Goal: Information Seeking & Learning: Find specific fact

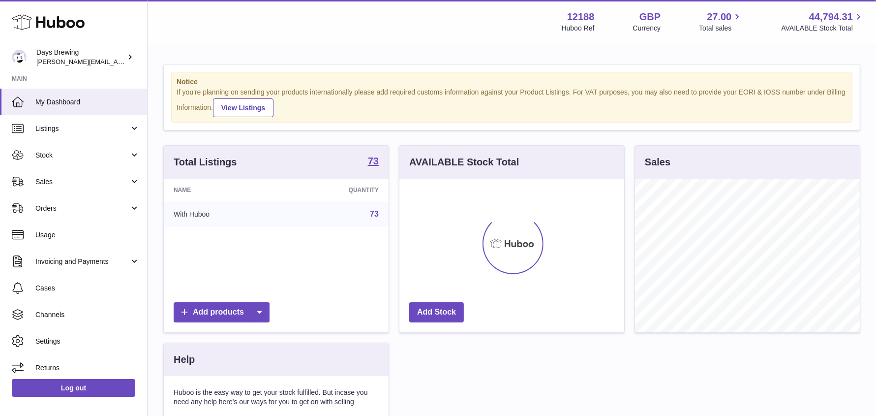
scroll to position [153, 225]
click at [48, 157] on span "Stock" at bounding box center [82, 155] width 94 height 9
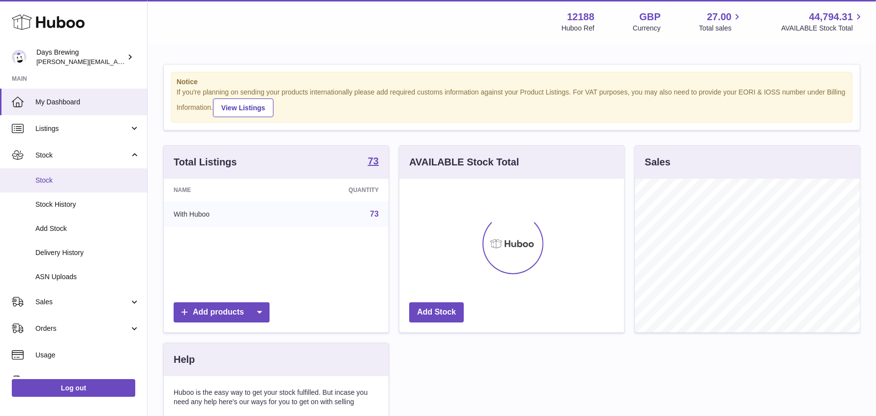
click at [48, 176] on span "Stock" at bounding box center [87, 180] width 104 height 9
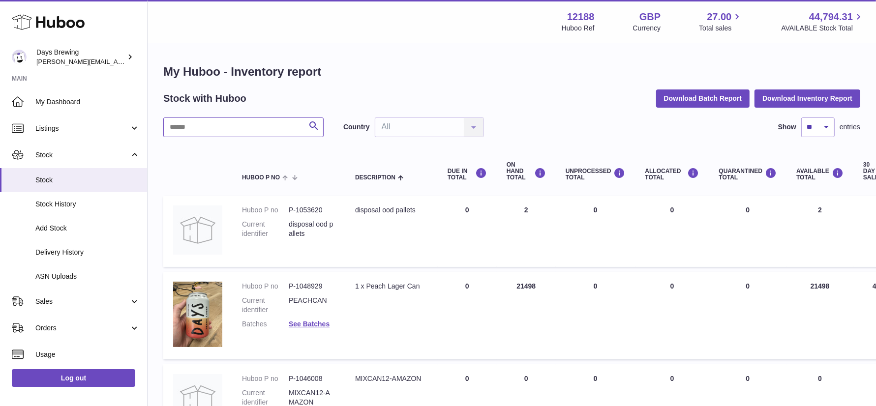
click at [270, 122] on input "text" at bounding box center [243, 128] width 160 height 20
type input "*"
type input "****"
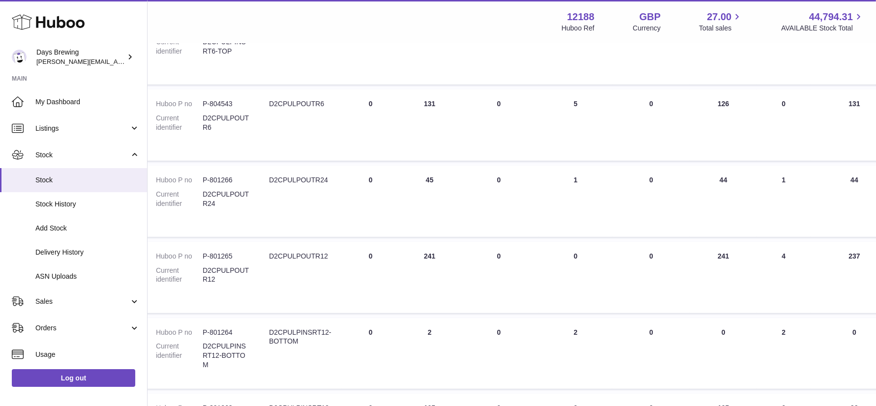
scroll to position [259, 0]
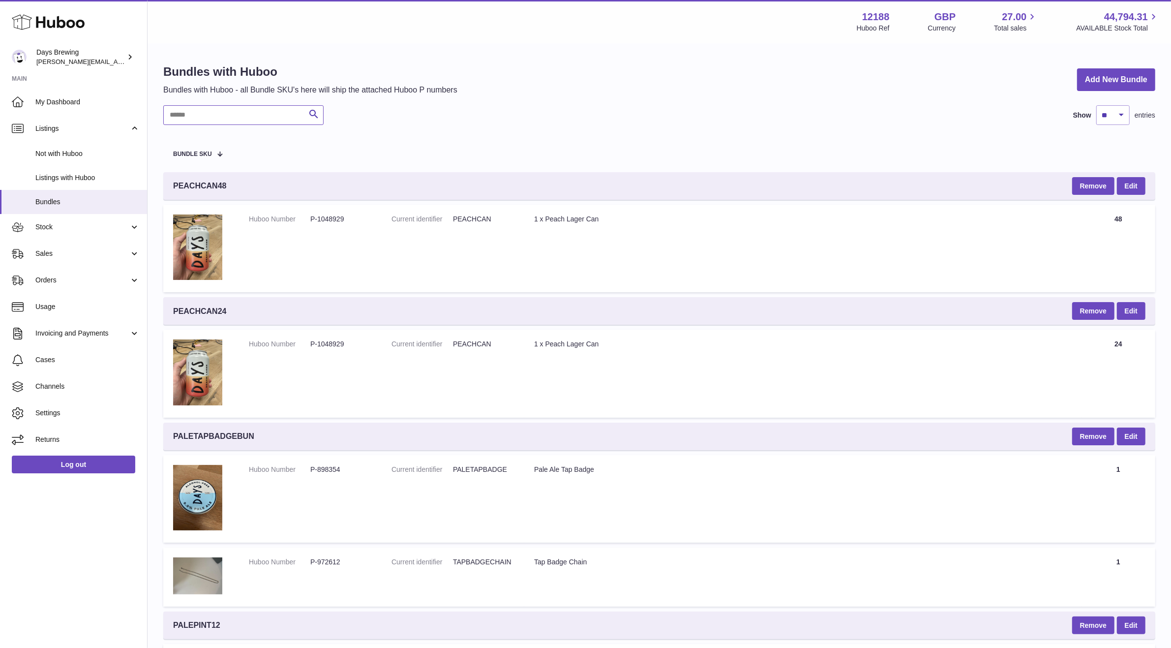
click at [291, 122] on input "text" at bounding box center [243, 115] width 160 height 20
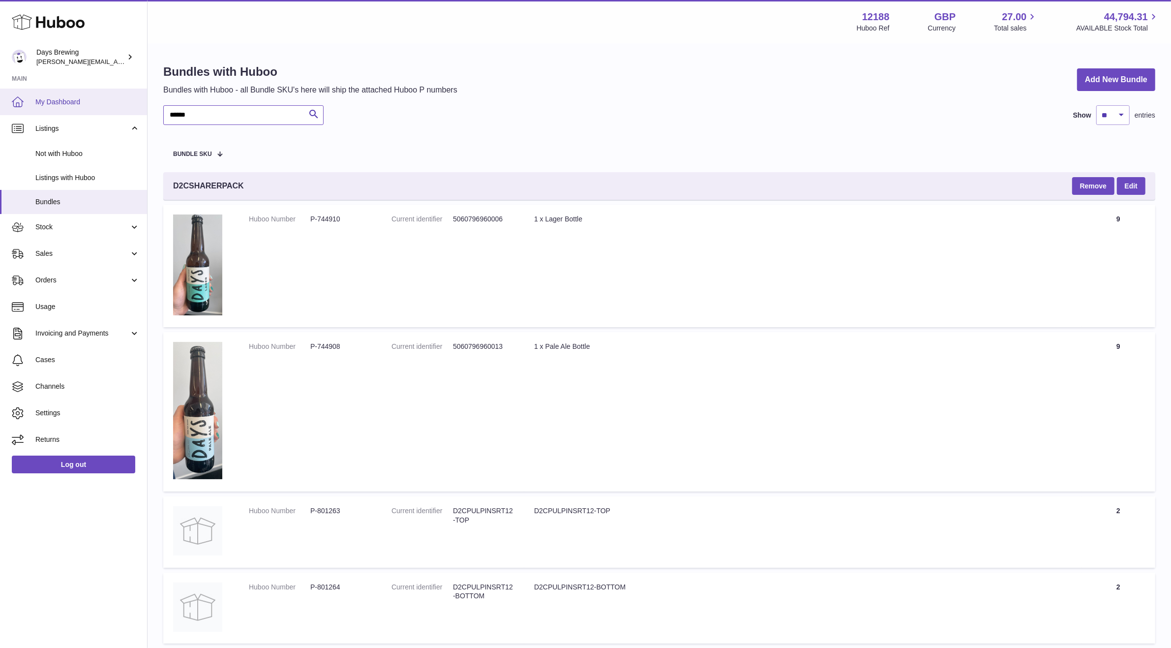
drag, startPoint x: 232, startPoint y: 109, endPoint x: 147, endPoint y: 112, distance: 85.6
click at [147, 112] on div "Huboo Days Brewing greg@daysbrewing.com Main My Dashboard Listings Not with Hub…" at bounding box center [585, 499] width 1171 height 998
drag, startPoint x: 196, startPoint y: 114, endPoint x: 147, endPoint y: 115, distance: 49.2
click at [147, 115] on div "Huboo Days Brewing greg@daysbrewing.com Main My Dashboard Listings Not with Hub…" at bounding box center [585, 499] width 1171 height 998
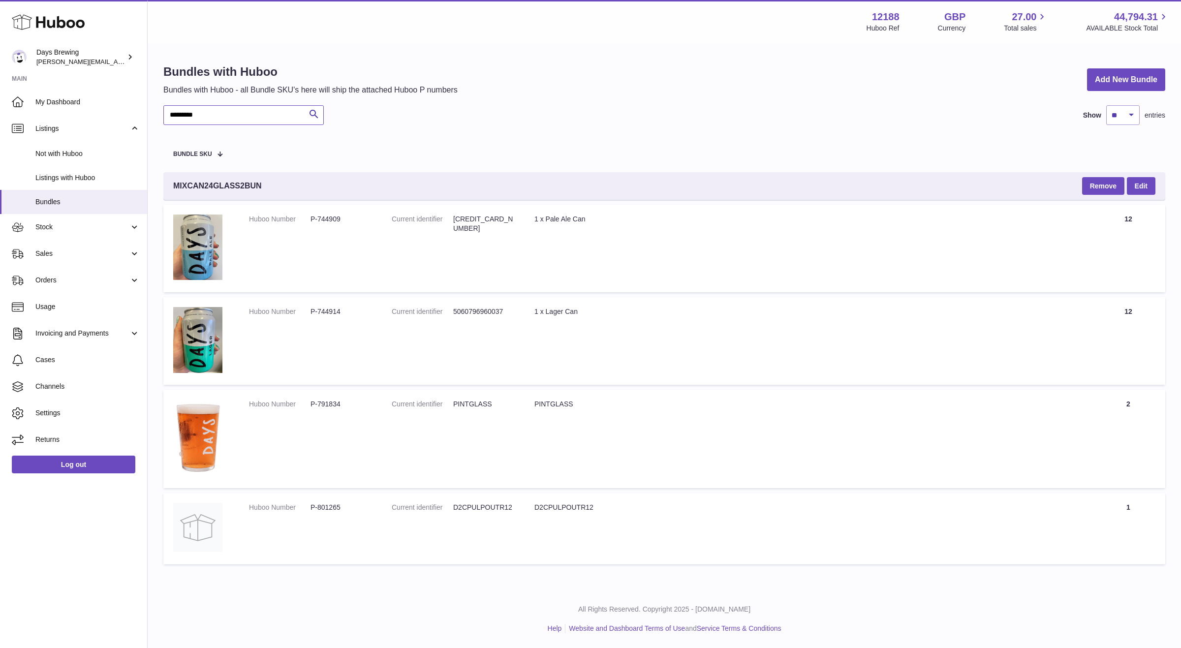
drag, startPoint x: 244, startPoint y: 110, endPoint x: 151, endPoint y: 111, distance: 93.0
click at [151, 111] on div "Bundles with Huboo Bundles with Huboo - all Bundle SKU's here will ship the att…" at bounding box center [664, 316] width 1033 height 545
drag, startPoint x: 223, startPoint y: 116, endPoint x: 140, endPoint y: 116, distance: 83.1
click at [140, 116] on div "Huboo Days Brewing greg@daysbrewing.com Main My Dashboard Listings Not with Hub…" at bounding box center [590, 324] width 1181 height 648
type input "*****"
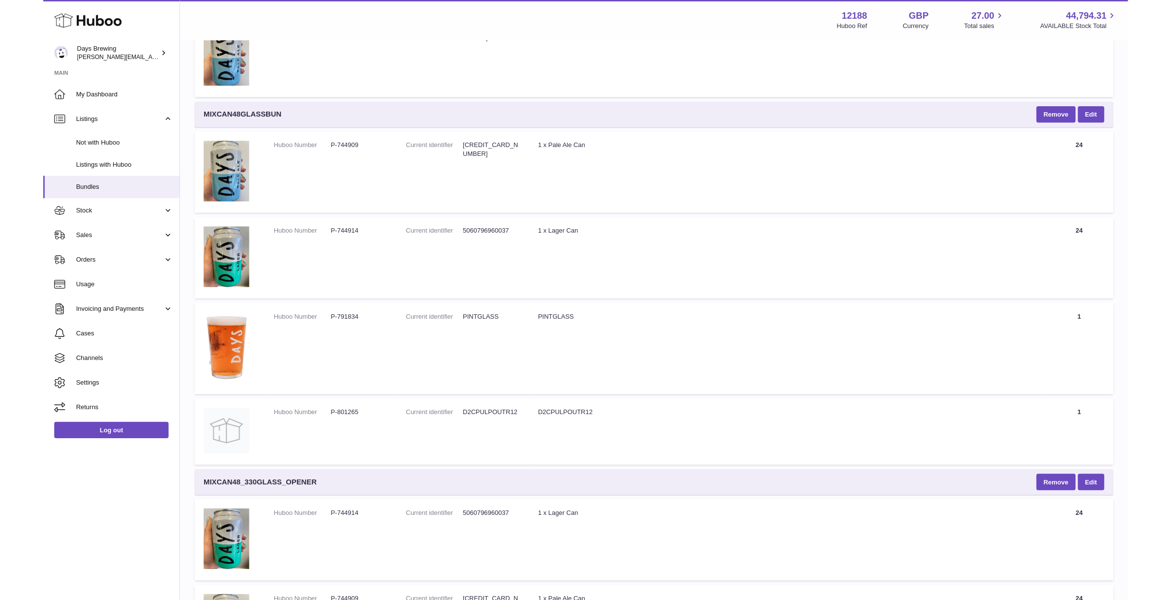
scroll to position [667, 0]
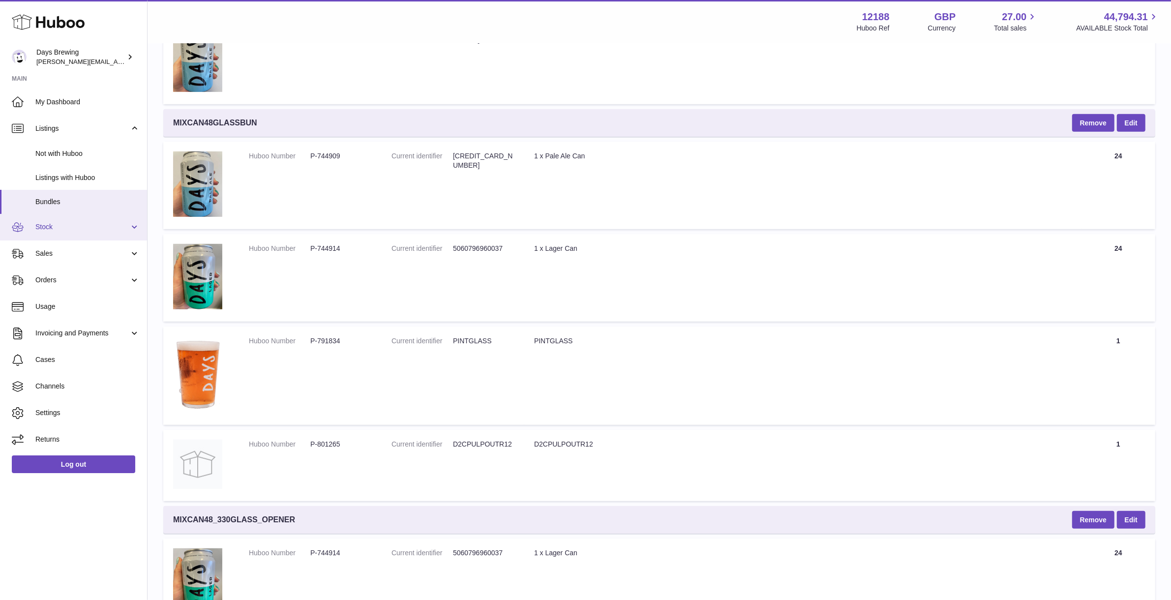
click at [67, 222] on span "Stock" at bounding box center [82, 226] width 94 height 9
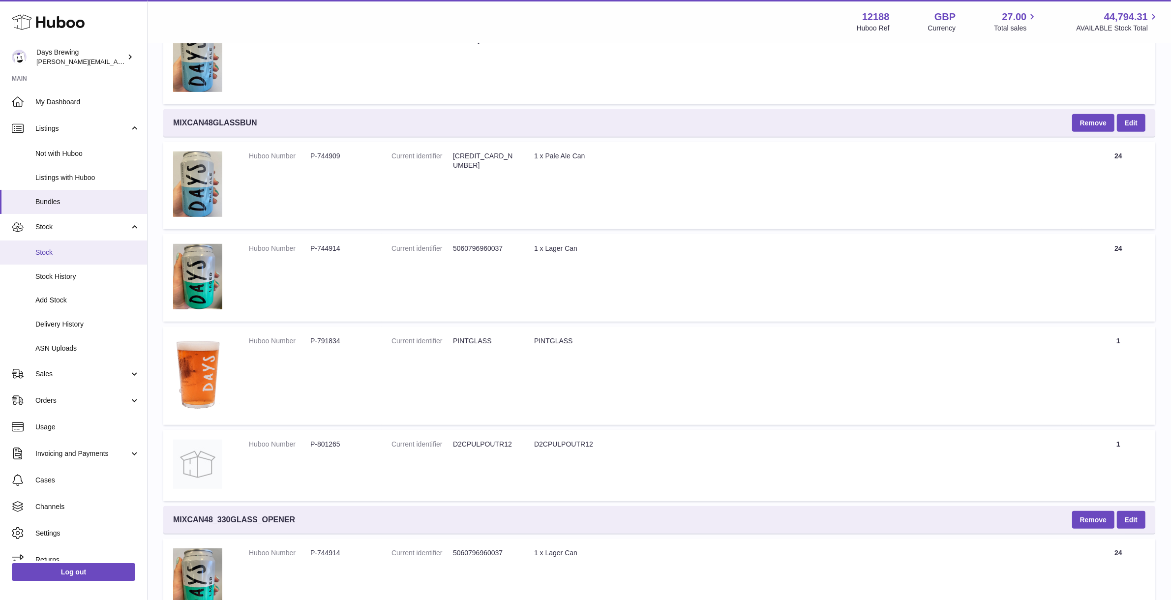
click at [55, 252] on span "Stock" at bounding box center [87, 252] width 104 height 9
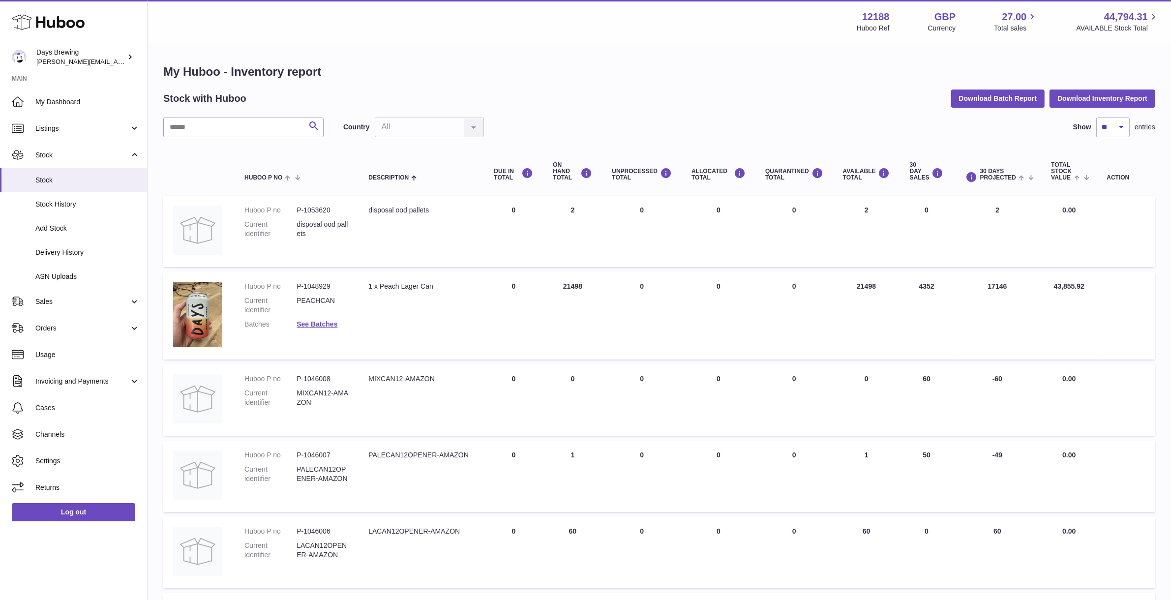
click at [936, 288] on td "30 DAY SALES 4352" at bounding box center [927, 316] width 54 height 88
click at [914, 289] on td "30 DAY SALES 4352" at bounding box center [927, 316] width 54 height 88
click at [938, 283] on td "30 DAY SALES 4352" at bounding box center [927, 316] width 54 height 88
click at [776, 74] on h1 "My Huboo - Inventory report" at bounding box center [659, 72] width 992 height 16
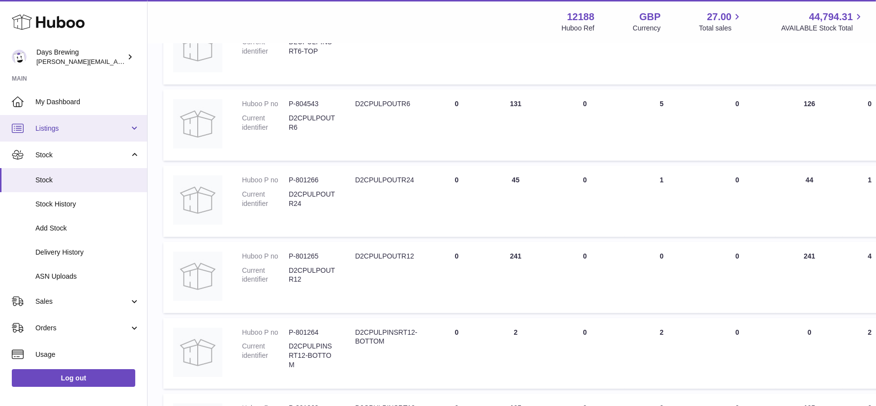
click at [94, 128] on span "Listings" at bounding box center [82, 128] width 94 height 9
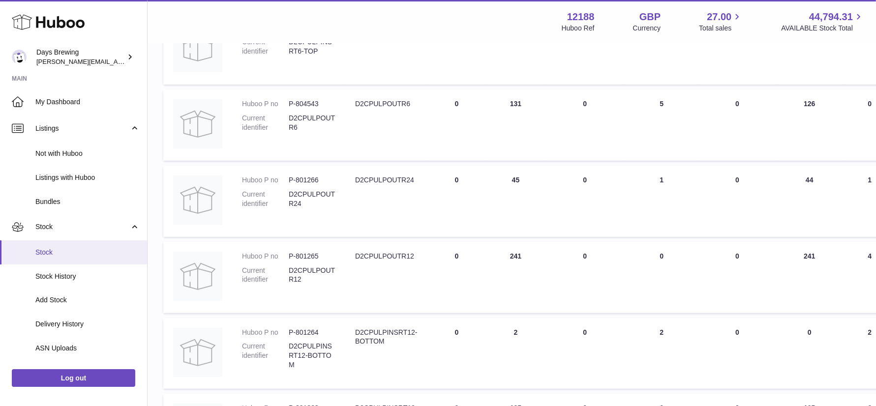
scroll to position [163, 0]
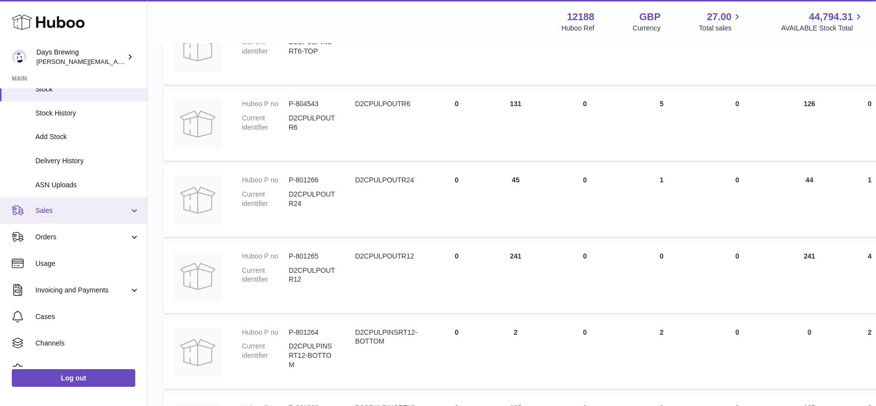
click at [83, 213] on span "Sales" at bounding box center [82, 210] width 94 height 9
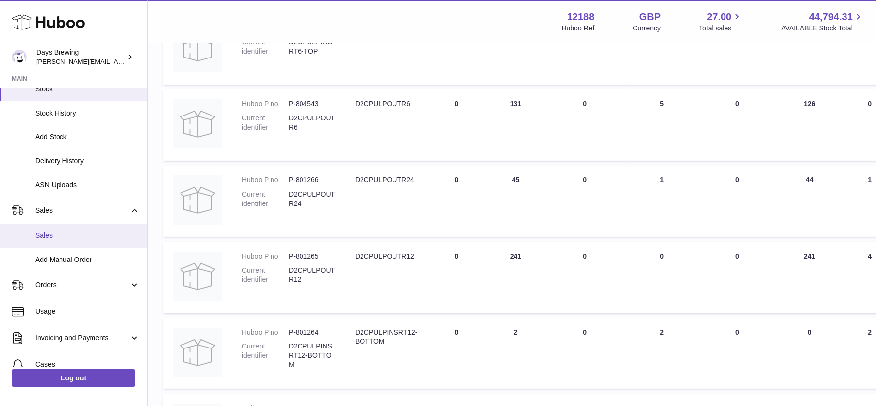
click at [71, 240] on link "Sales" at bounding box center [73, 236] width 147 height 24
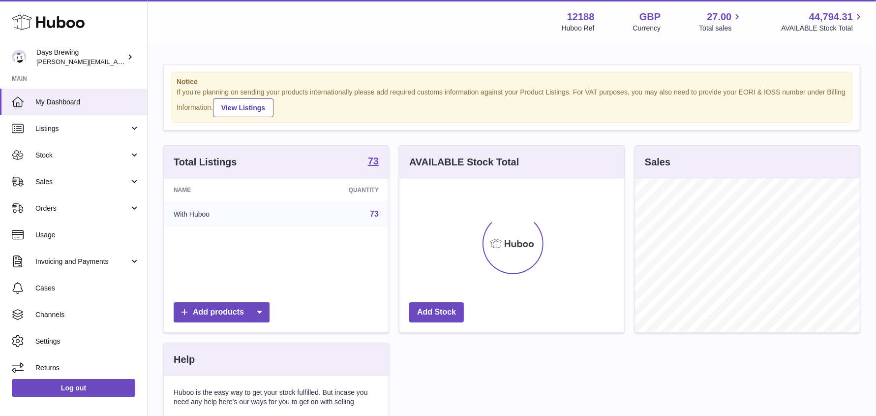
scroll to position [153, 225]
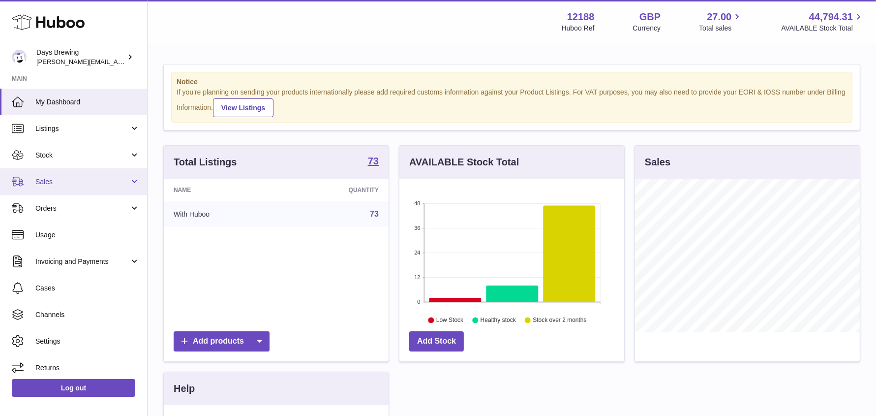
click at [71, 179] on span "Sales" at bounding box center [82, 181] width 94 height 9
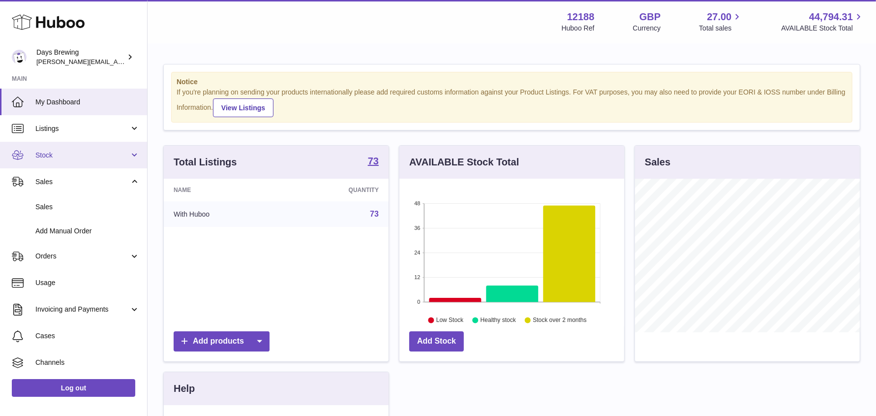
click at [78, 158] on span "Stock" at bounding box center [82, 155] width 94 height 9
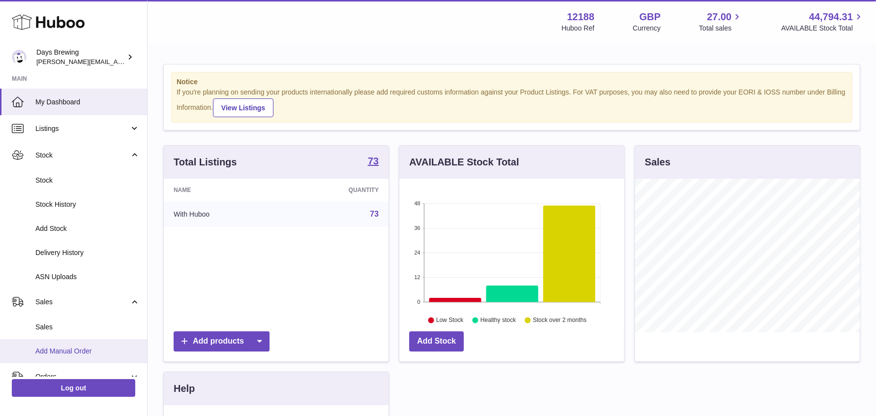
click at [65, 350] on span "Add Manual Order" at bounding box center [87, 350] width 104 height 9
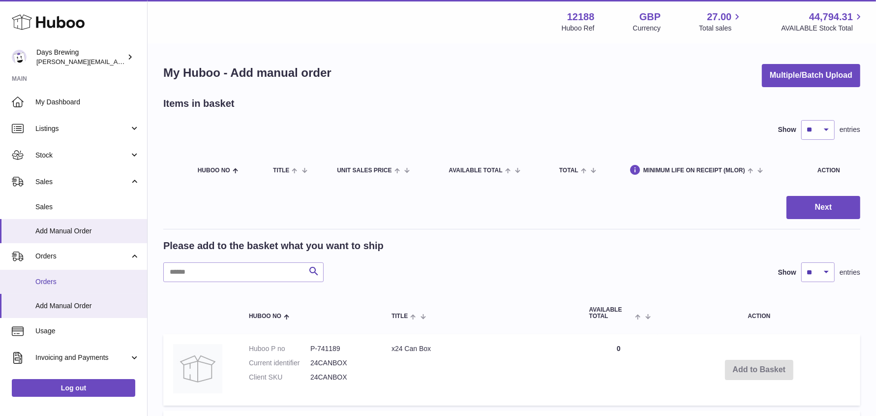
click at [76, 278] on span "Orders" at bounding box center [87, 281] width 104 height 9
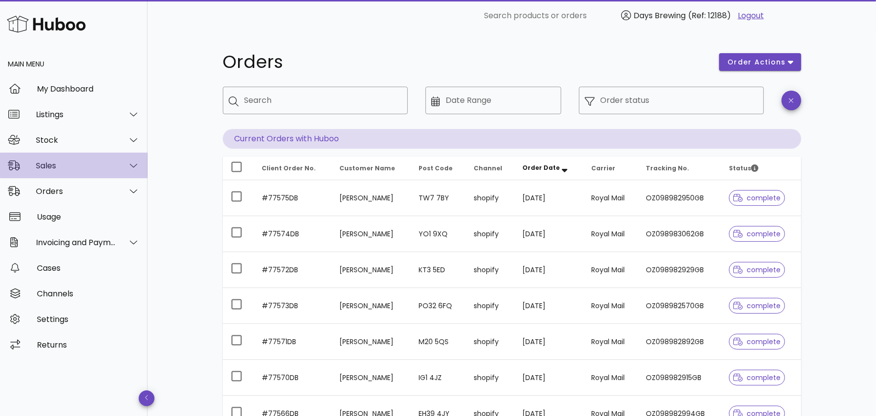
click at [89, 164] on div "Sales" at bounding box center [76, 165] width 80 height 9
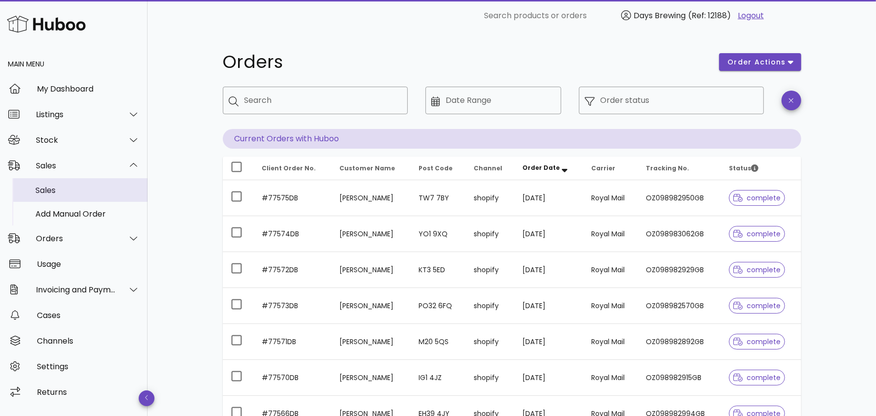
click at [61, 185] on div "Sales" at bounding box center [87, 189] width 104 height 9
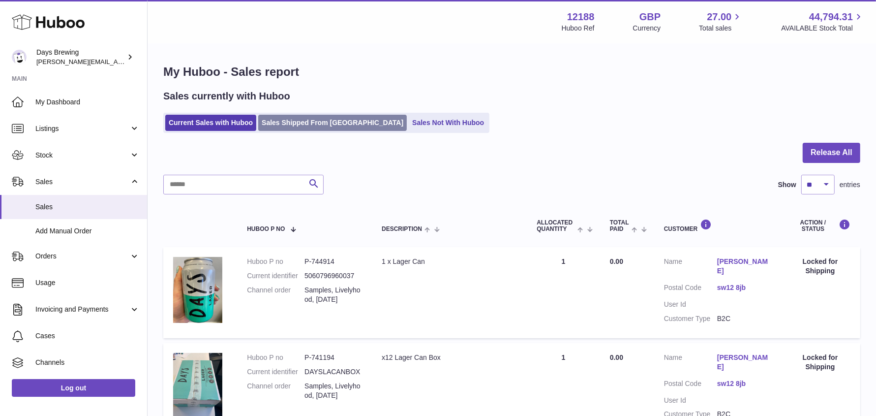
click at [315, 124] on link "Sales Shipped From [GEOGRAPHIC_DATA]" at bounding box center [332, 123] width 149 height 16
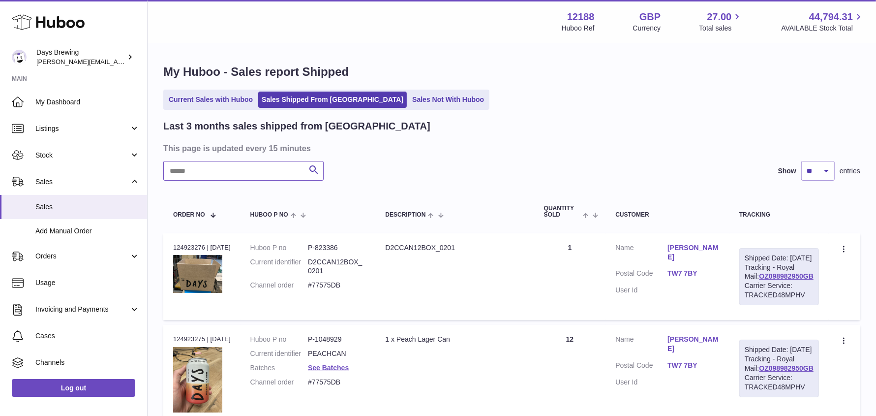
click at [247, 167] on input "text" at bounding box center [243, 171] width 160 height 20
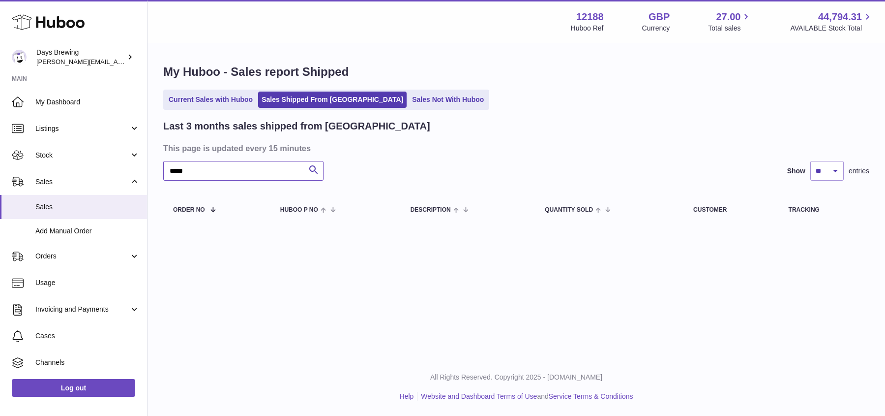
click at [240, 169] on input "*****" at bounding box center [243, 171] width 160 height 20
type input "****"
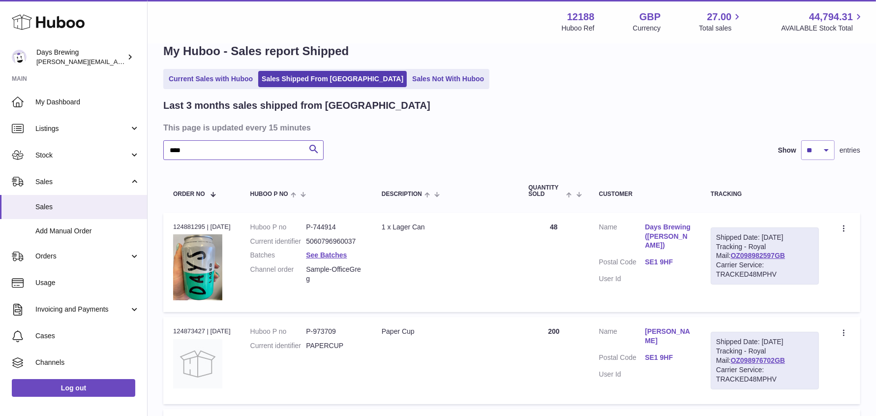
scroll to position [23, 0]
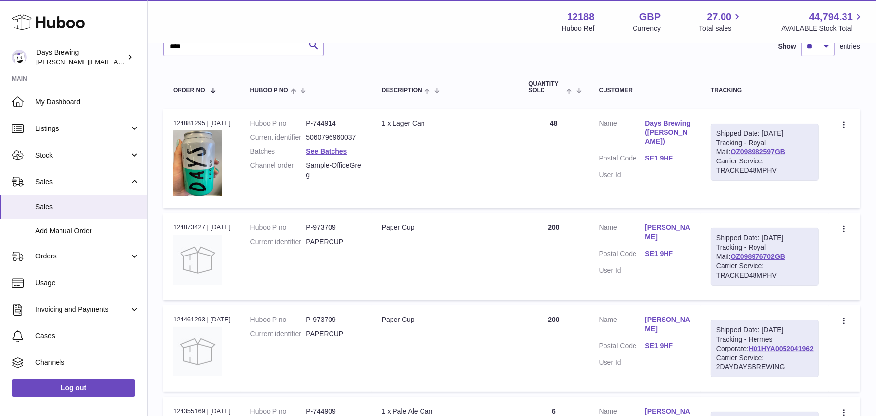
scroll to position [126, 0]
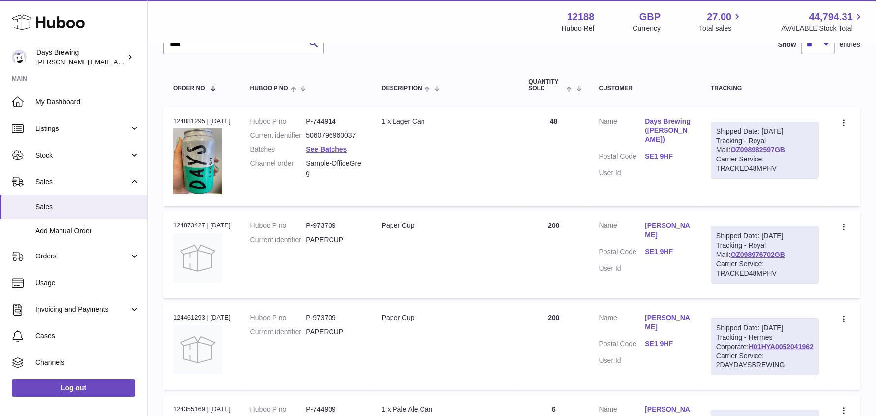
click at [773, 153] on link "OZ098982597GB" at bounding box center [758, 150] width 55 height 8
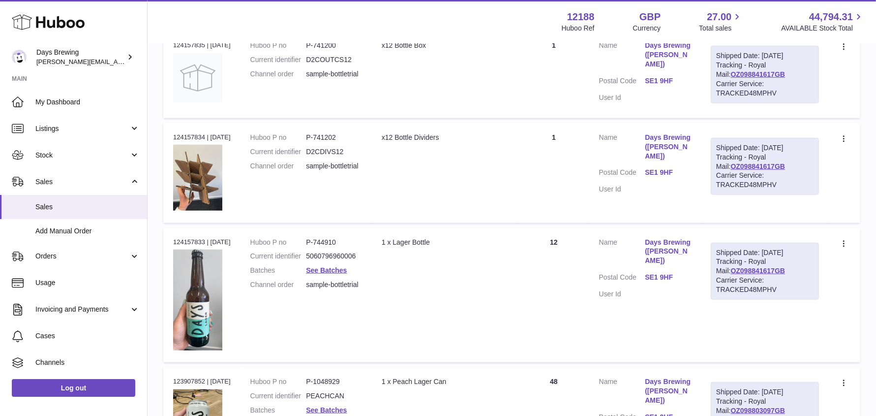
scroll to position [995, 0]
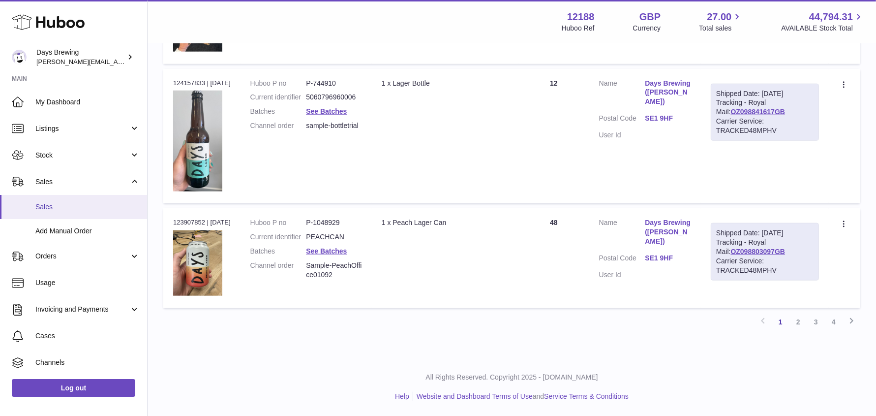
click at [107, 201] on link "Sales" at bounding box center [73, 207] width 147 height 24
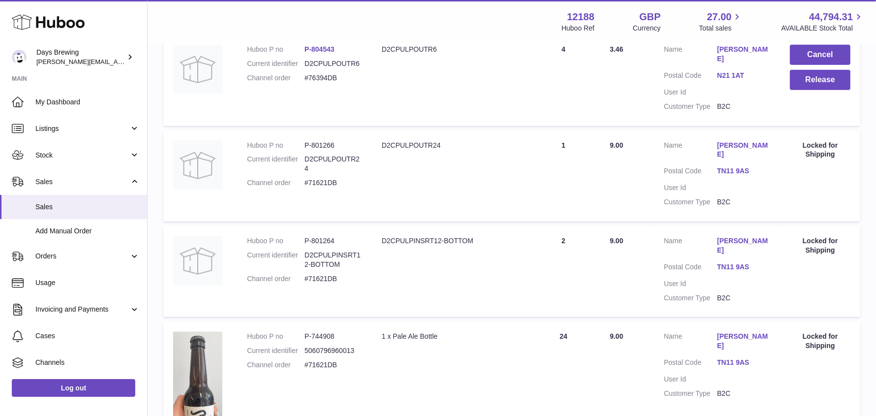
scroll to position [901, 0]
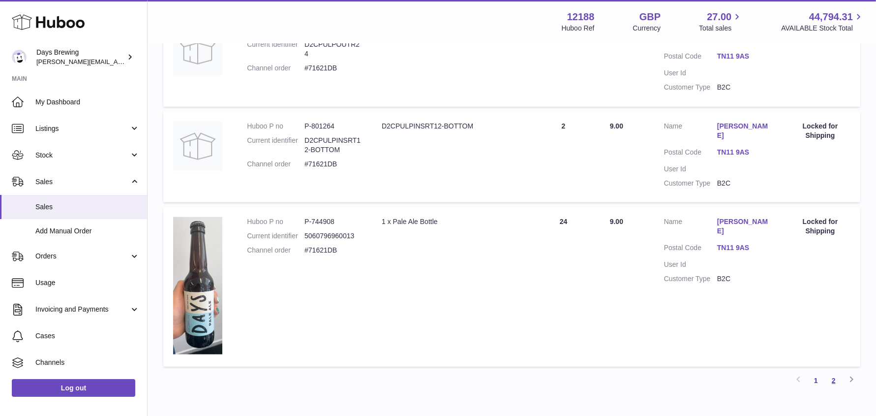
click at [835, 371] on link "2" at bounding box center [834, 380] width 18 height 18
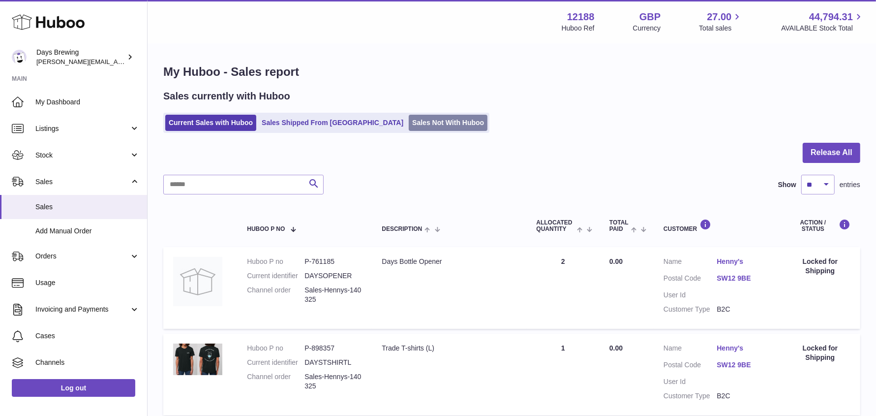
click at [409, 118] on link "Sales Not With Huboo" at bounding box center [448, 123] width 79 height 16
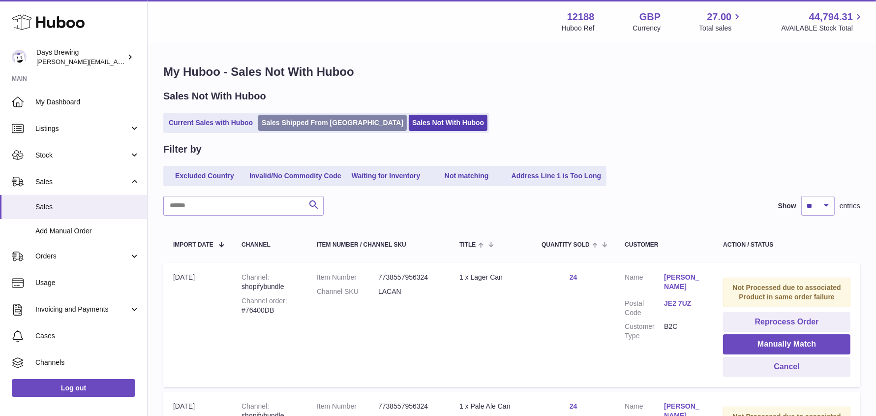
click at [300, 124] on link "Sales Shipped From [GEOGRAPHIC_DATA]" at bounding box center [332, 123] width 149 height 16
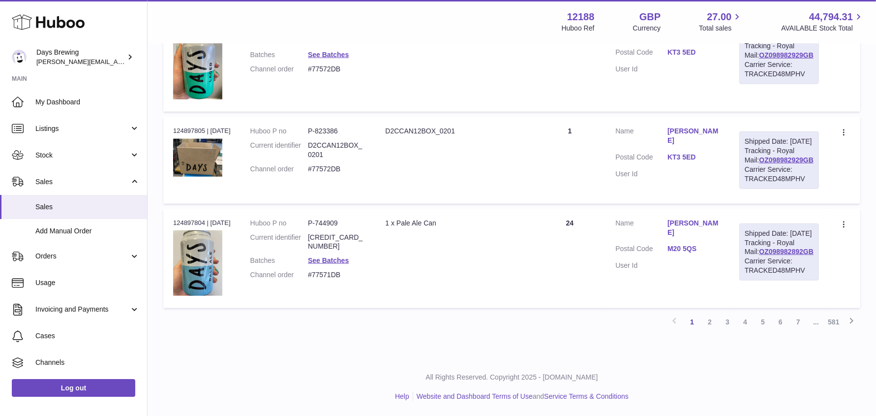
scroll to position [999, 0]
click at [714, 331] on link "2" at bounding box center [710, 322] width 18 height 18
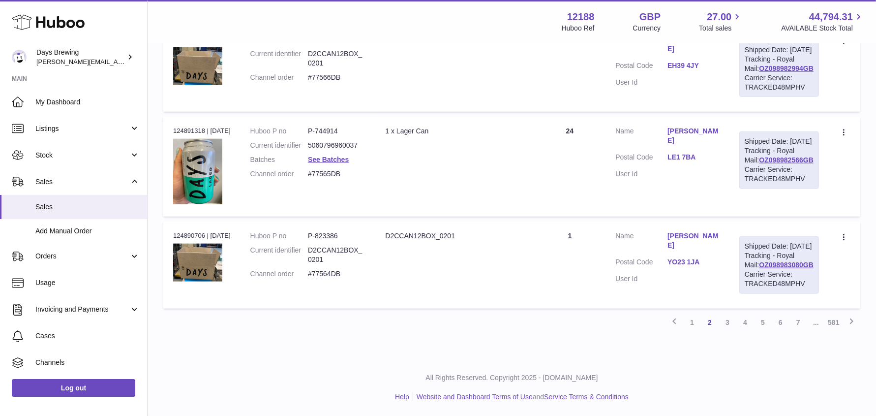
scroll to position [1019, 0]
click at [698, 257] on link "YO23 1JA" at bounding box center [694, 261] width 52 height 9
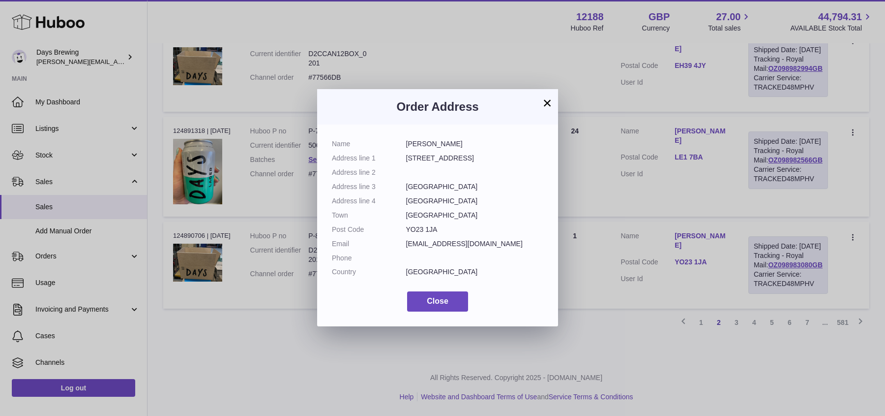
drag, startPoint x: 468, startPoint y: 144, endPoint x: 390, endPoint y: 144, distance: 78.7
click at [390, 144] on dl "Name [PERSON_NAME] Address line [STREET_ADDRESS] Address line 2 Address line 3 …" at bounding box center [438, 210] width 212 height 142
copy dl "[PERSON_NAME]"
click at [551, 98] on button "×" at bounding box center [548, 103] width 12 height 12
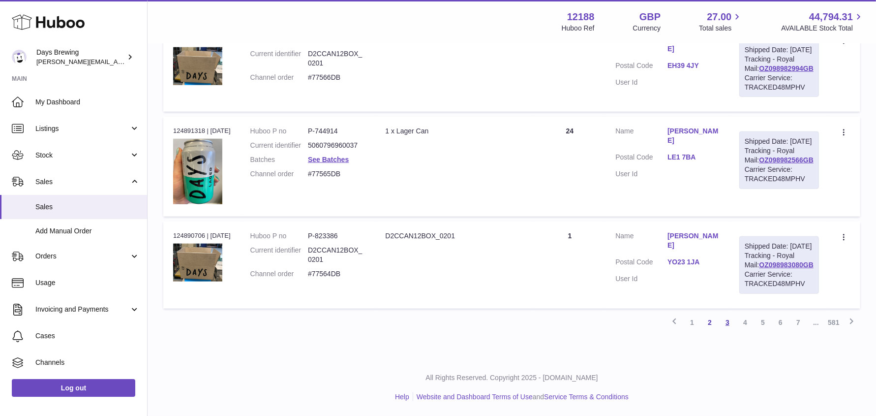
click at [726, 321] on link "3" at bounding box center [728, 322] width 18 height 18
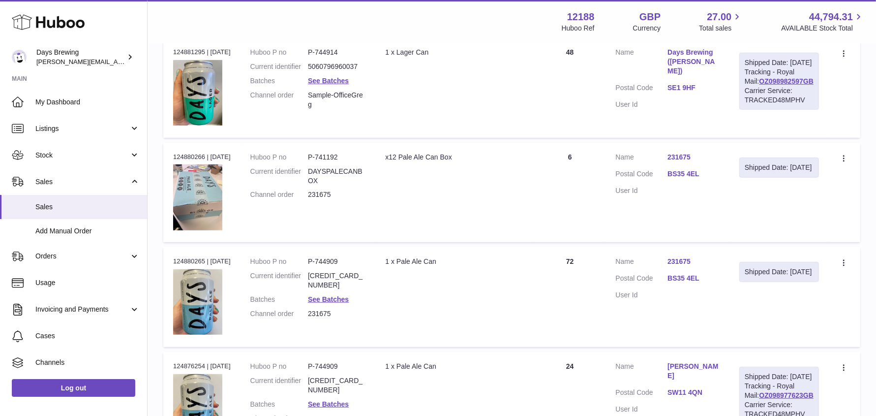
scroll to position [510, 0]
click at [693, 178] on link "BS35 4EL" at bounding box center [694, 172] width 52 height 9
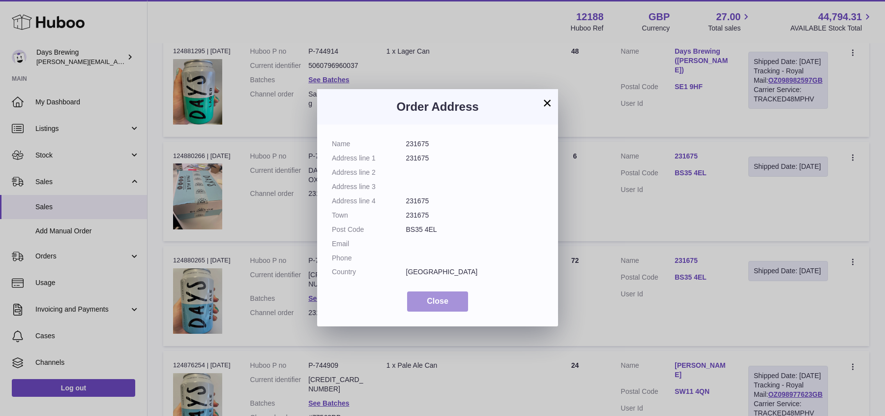
click at [435, 298] on span "Close" at bounding box center [438, 301] width 22 height 8
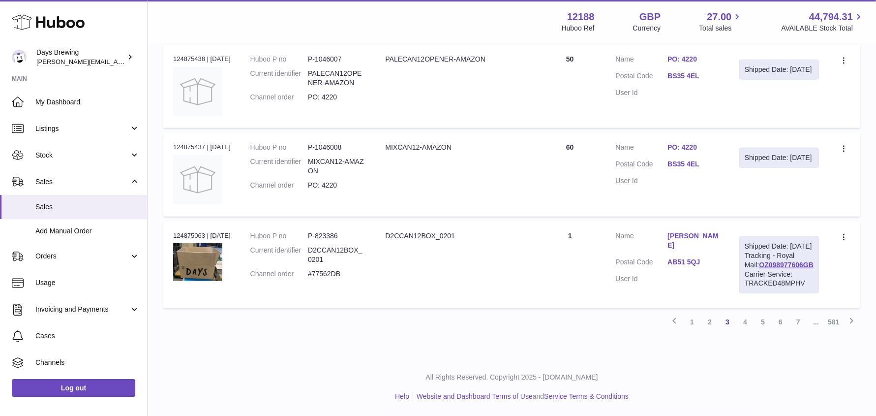
scroll to position [962, 0]
click at [748, 329] on link "4" at bounding box center [745, 322] width 18 height 18
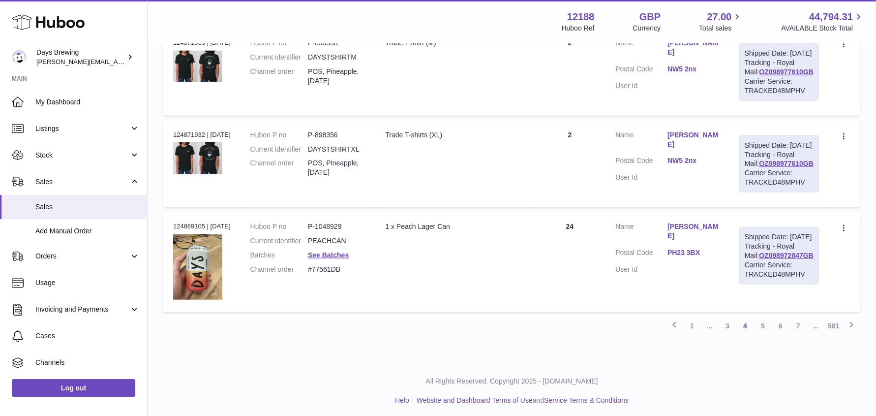
scroll to position [1025, 0]
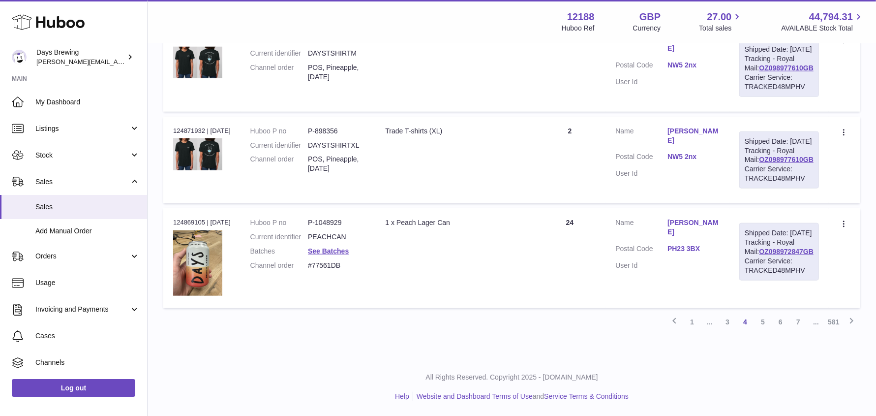
click at [690, 248] on dd "PH23 3BX" at bounding box center [694, 250] width 52 height 12
click at [692, 245] on link "PH23 3BX" at bounding box center [694, 248] width 52 height 9
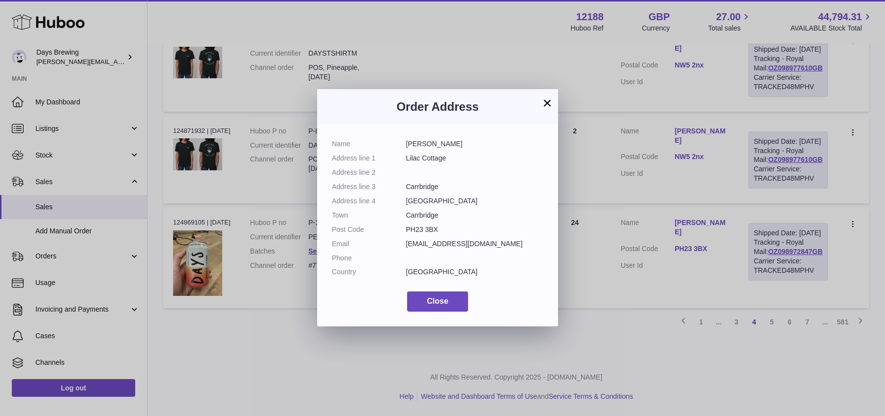
drag, startPoint x: 479, startPoint y: 144, endPoint x: 400, endPoint y: 140, distance: 78.3
click at [400, 140] on dl "Name [PERSON_NAME] Address line 1 Lilac Cottage Address line 2 Address line 3 C…" at bounding box center [438, 210] width 212 height 142
copy dl "[PERSON_NAME]"
click at [435, 298] on span "Close" at bounding box center [438, 301] width 22 height 8
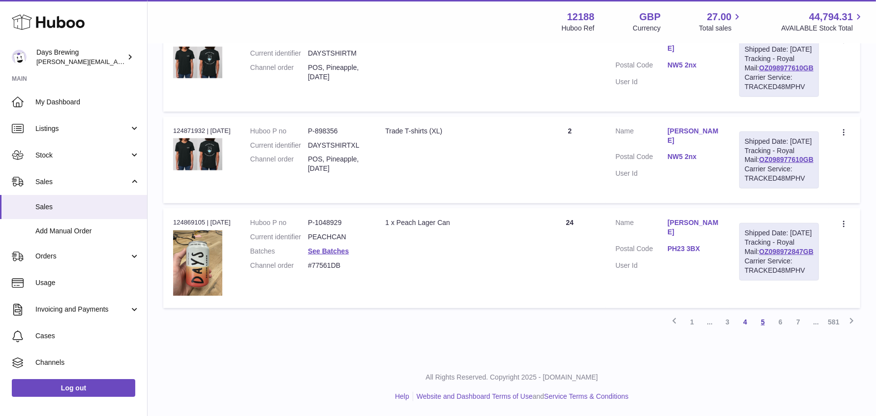
click at [763, 323] on link "5" at bounding box center [763, 322] width 18 height 18
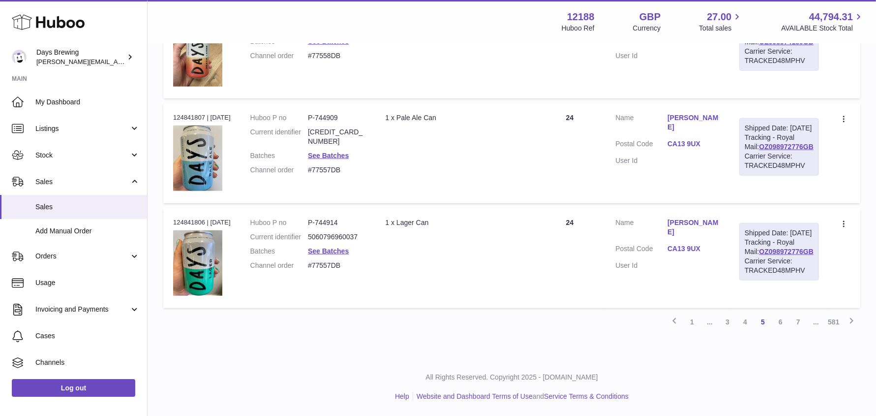
scroll to position [1010, 0]
click at [781, 331] on link "6" at bounding box center [781, 322] width 18 height 18
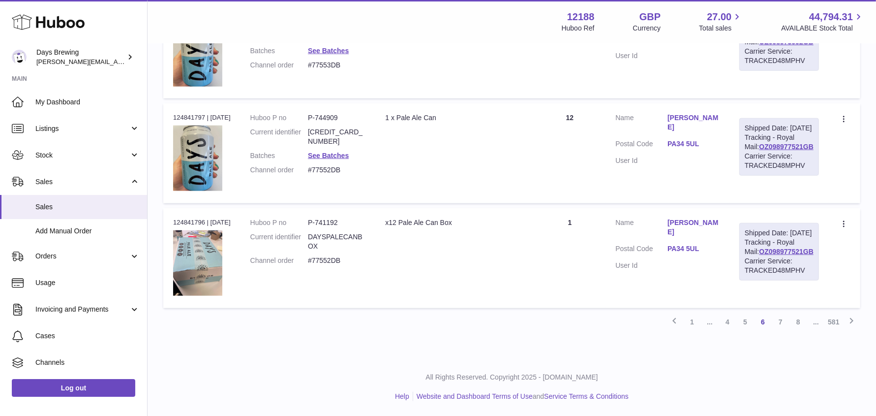
scroll to position [961, 0]
click at [785, 331] on link "7" at bounding box center [781, 322] width 18 height 18
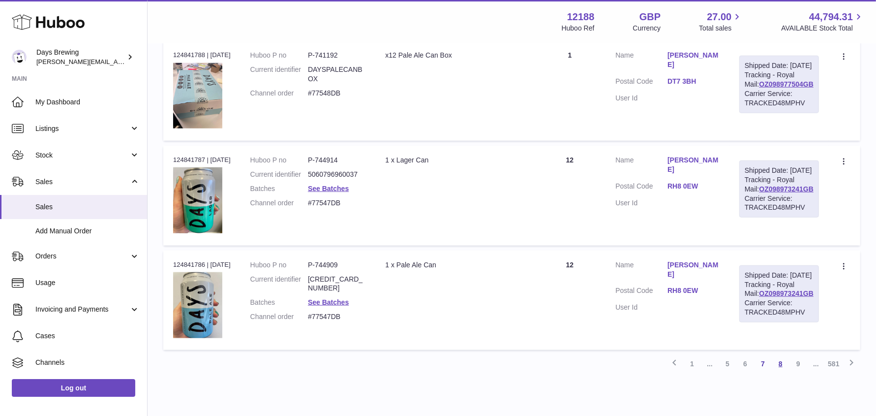
scroll to position [1019, 0]
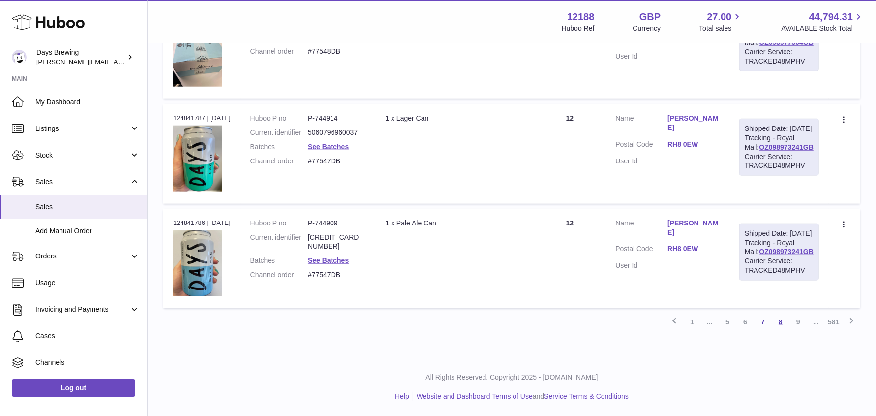
click at [780, 323] on link "8" at bounding box center [781, 322] width 18 height 18
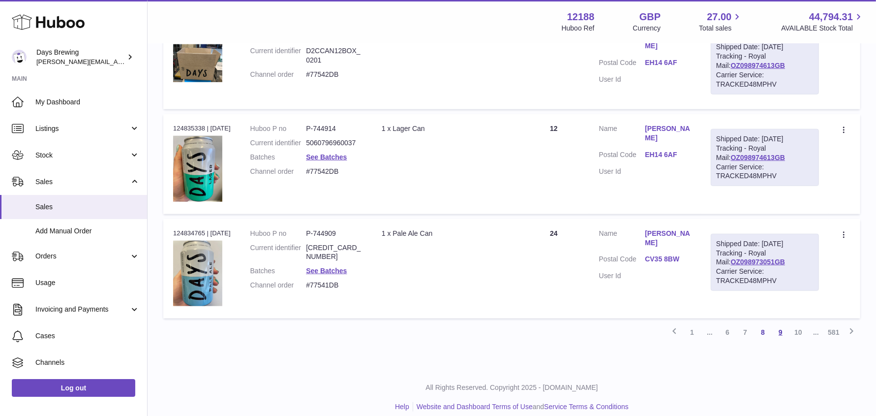
scroll to position [920, 0]
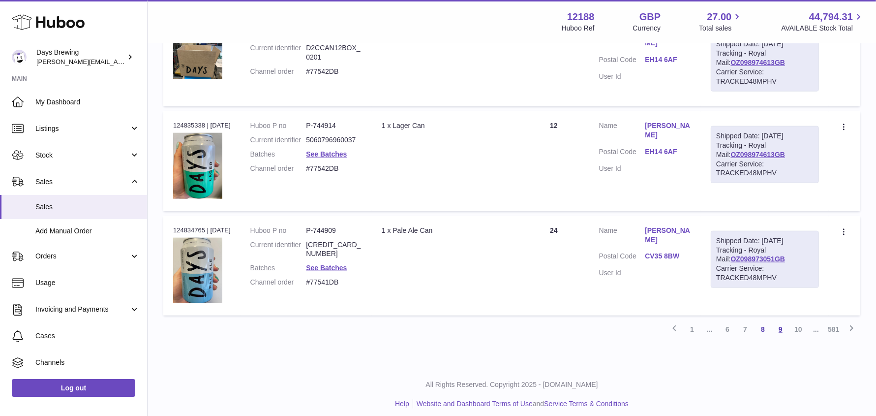
click at [781, 338] on link "9" at bounding box center [781, 329] width 18 height 18
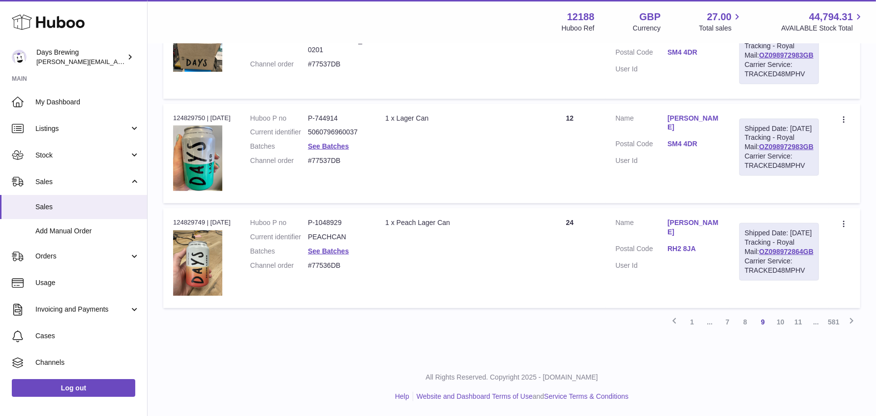
scroll to position [980, 0]
click at [780, 331] on link "10" at bounding box center [781, 322] width 18 height 18
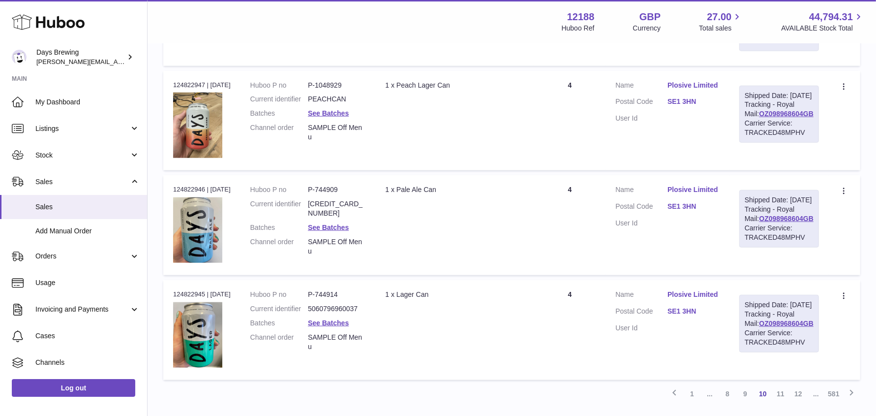
scroll to position [879, 0]
click at [669, 172] on td "Customer Name Plosive Limited Postal Code SE1 3HN User Id" at bounding box center [668, 122] width 124 height 100
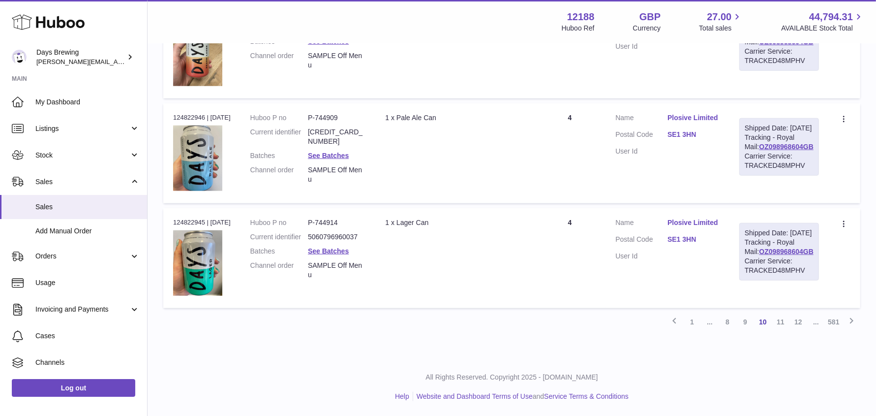
scroll to position [958, 0]
click at [686, 227] on link "Plosive Limited" at bounding box center [694, 222] width 52 height 9
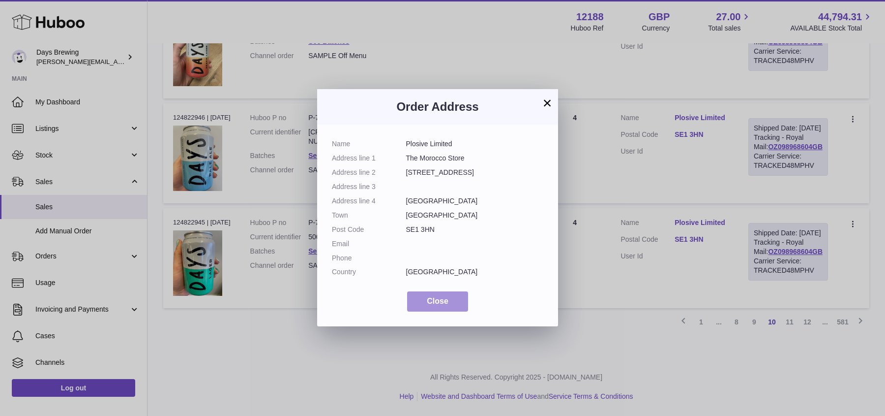
click at [456, 302] on button "Close" at bounding box center [437, 301] width 61 height 20
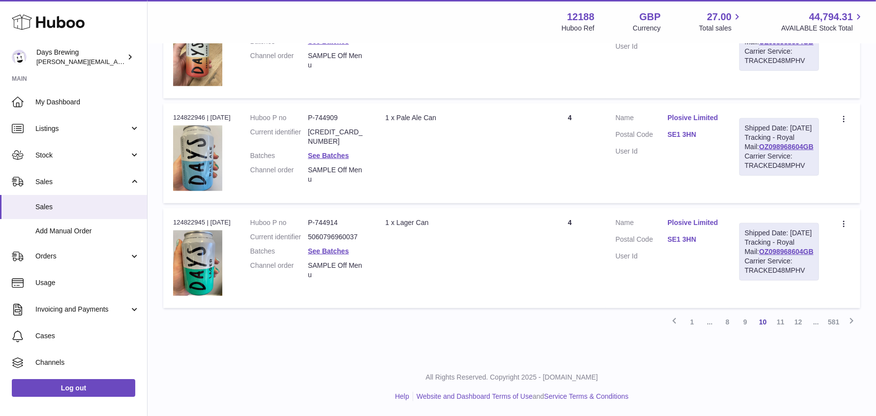
drag, startPoint x: 364, startPoint y: 224, endPoint x: 299, endPoint y: 219, distance: 65.2
click at [299, 203] on td "Huboo P no P-744909 Current identifier [CREDIT_CARD_NUMBER] Batches See Batches…" at bounding box center [308, 153] width 135 height 100
click at [675, 161] on dl "Customer Name Plosive Limited Postal Code SE1 3HN User Id" at bounding box center [667, 137] width 104 height 48
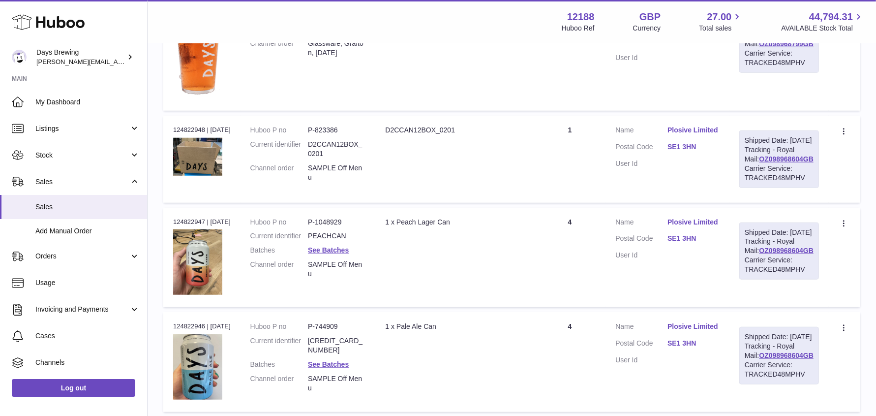
scroll to position [743, 0]
click at [696, 134] on link "Plosive Limited" at bounding box center [694, 129] width 52 height 9
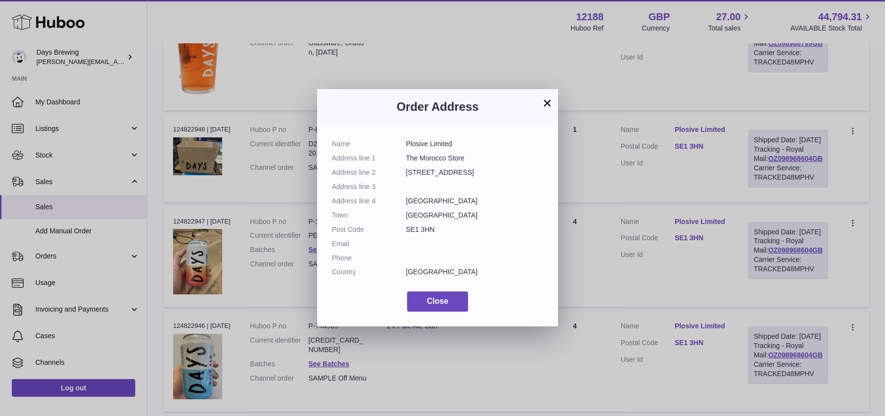
drag, startPoint x: 487, startPoint y: 173, endPoint x: 404, endPoint y: 173, distance: 82.6
click at [404, 173] on dl "Name Plosive Limited Address line 1 The Morocco Store Address line [GEOGRAPHIC_…" at bounding box center [438, 210] width 212 height 142
click at [425, 167] on dl "Name Plosive Limited Address line 1 The Morocco Store Address line [GEOGRAPHIC_…" at bounding box center [438, 210] width 212 height 142
drag, startPoint x: 491, startPoint y: 171, endPoint x: 396, endPoint y: 171, distance: 94.9
click at [396, 171] on dl "Name Plosive Limited Address line 1 The Morocco Store Address line [GEOGRAPHIC_…" at bounding box center [438, 210] width 212 height 142
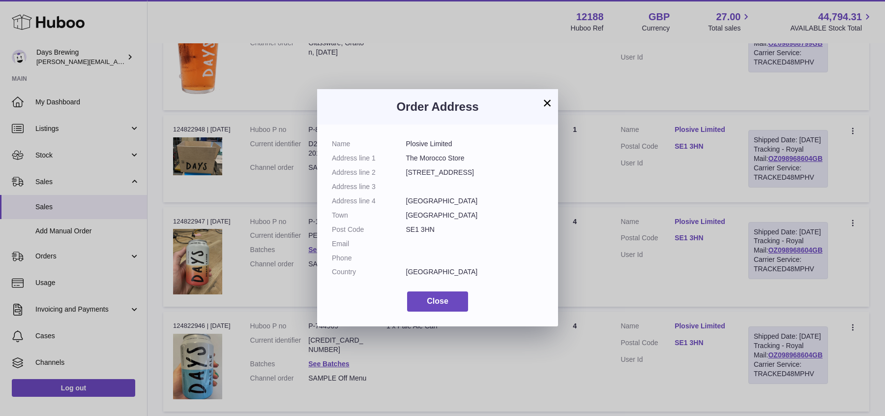
copy dl "[STREET_ADDRESS]"
click at [546, 102] on button "×" at bounding box center [548, 103] width 12 height 12
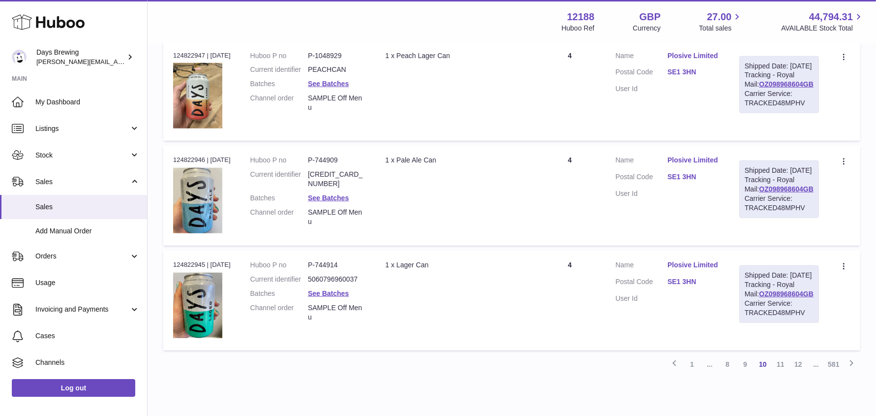
scroll to position [1025, 0]
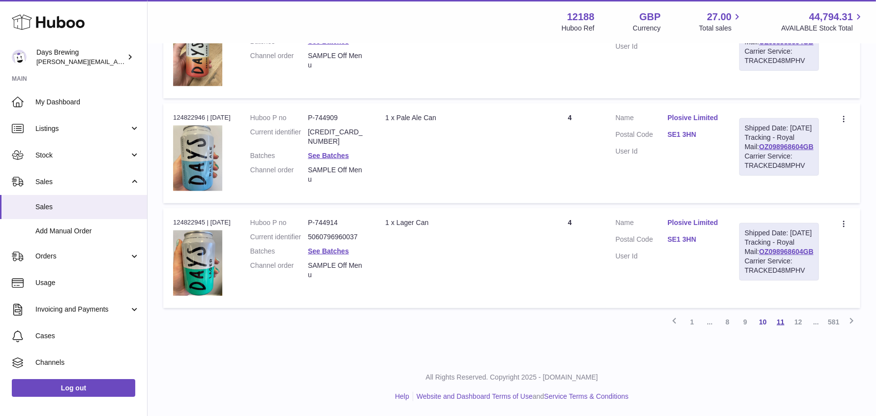
click at [780, 324] on link "11" at bounding box center [781, 322] width 18 height 18
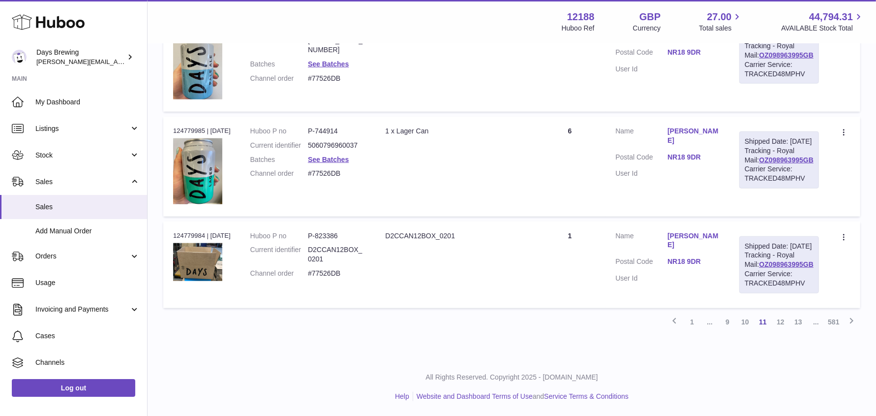
scroll to position [1019, 0]
click at [783, 322] on link "12" at bounding box center [781, 322] width 18 height 18
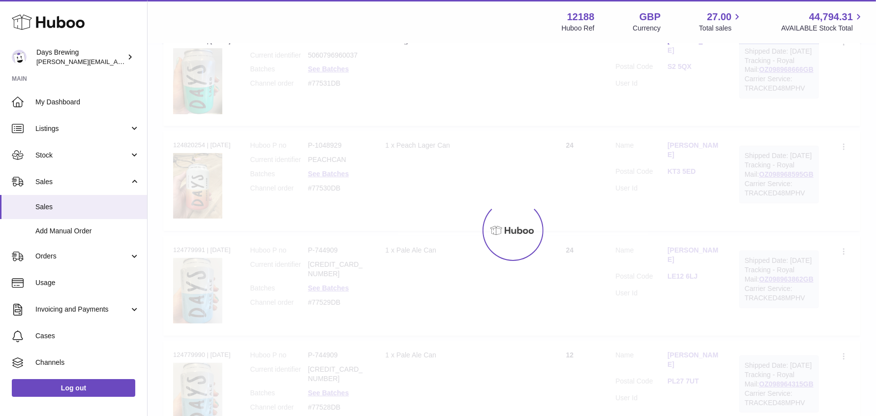
scroll to position [44, 0]
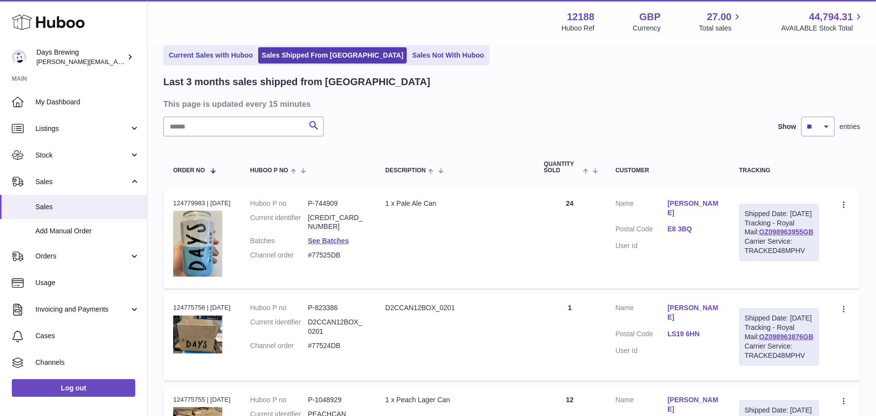
click at [652, 106] on h3 "This page is updated every 15 minutes" at bounding box center [510, 103] width 695 height 11
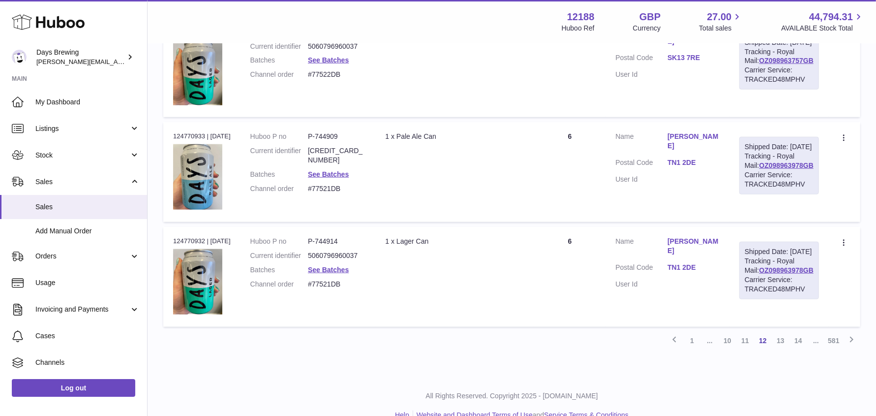
scroll to position [1019, 0]
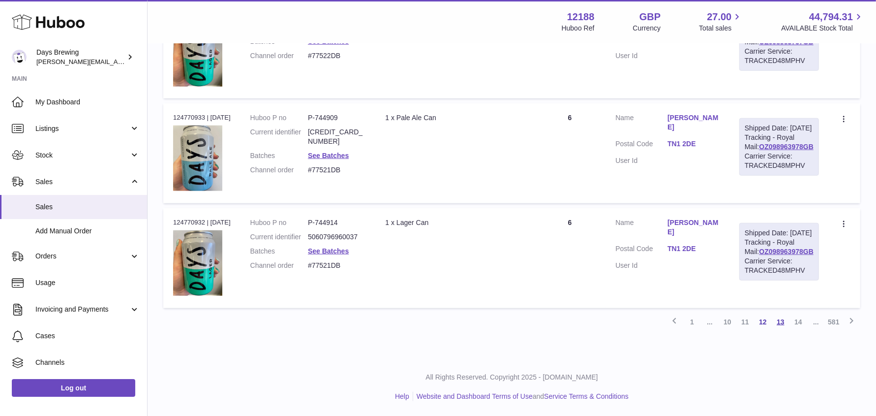
click at [780, 323] on link "13" at bounding box center [781, 322] width 18 height 18
click at [782, 331] on link "14" at bounding box center [781, 322] width 18 height 18
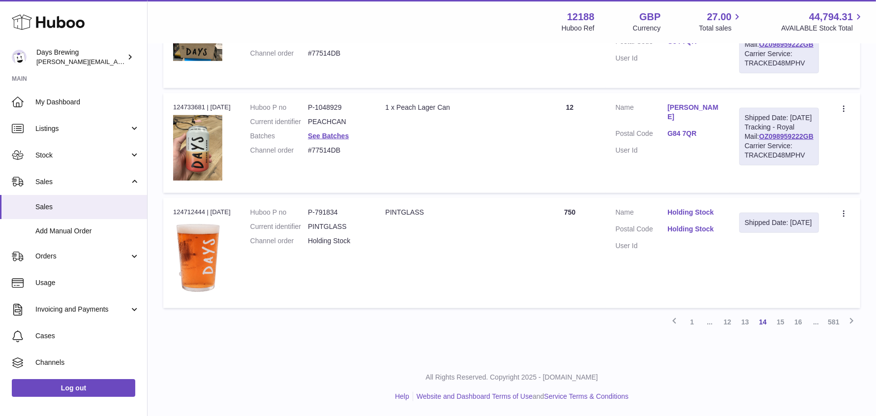
scroll to position [955, 0]
click at [779, 331] on link "15" at bounding box center [781, 322] width 18 height 18
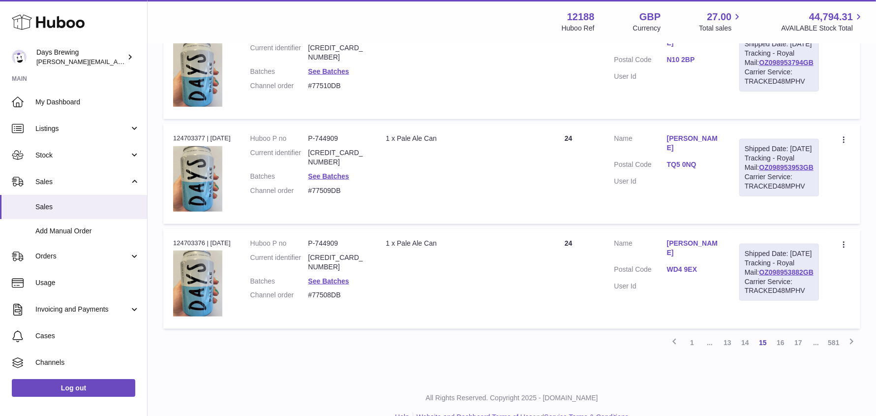
scroll to position [1019, 0]
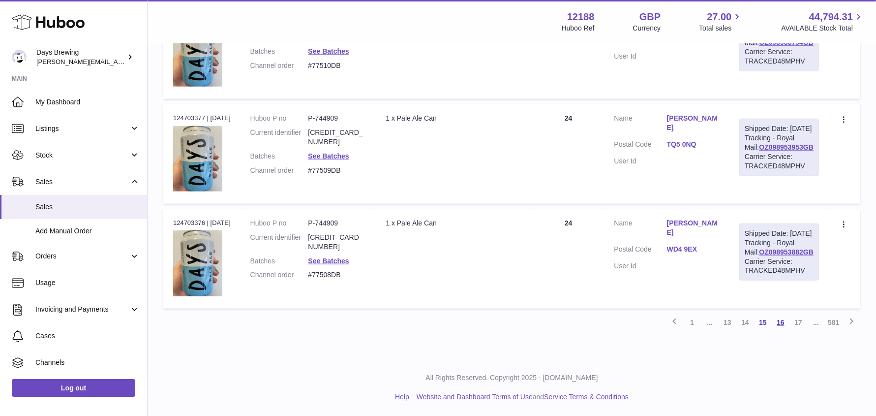
click at [783, 324] on link "16" at bounding box center [781, 322] width 18 height 18
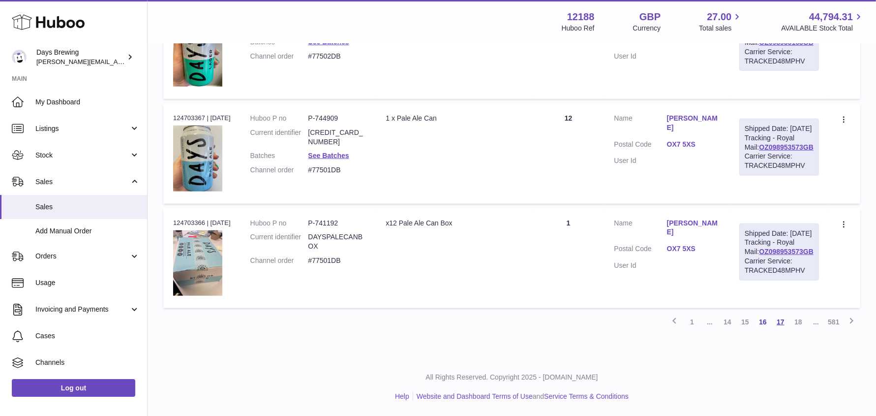
scroll to position [1019, 0]
click at [785, 324] on link "17" at bounding box center [781, 322] width 18 height 18
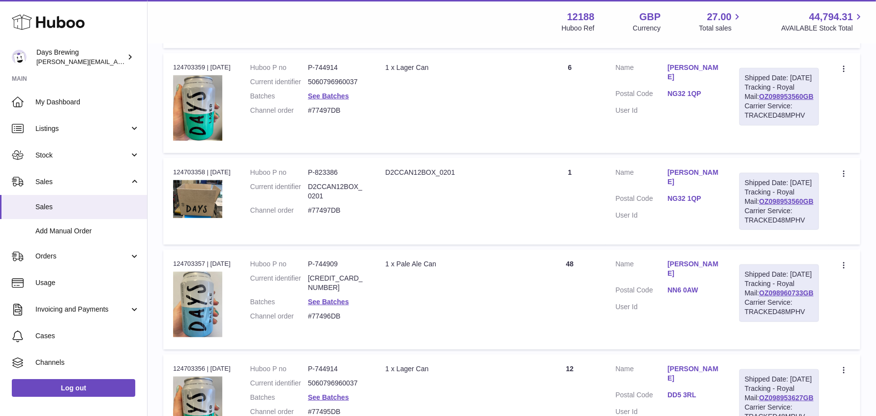
scroll to position [1019, 0]
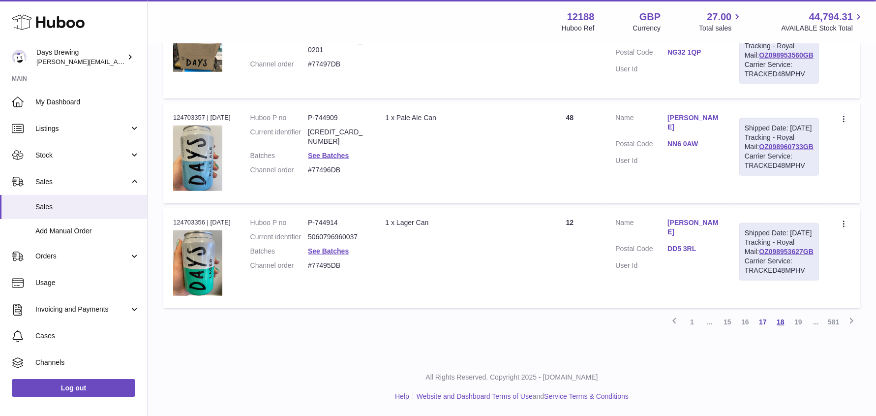
click at [784, 326] on link "18" at bounding box center [781, 322] width 18 height 18
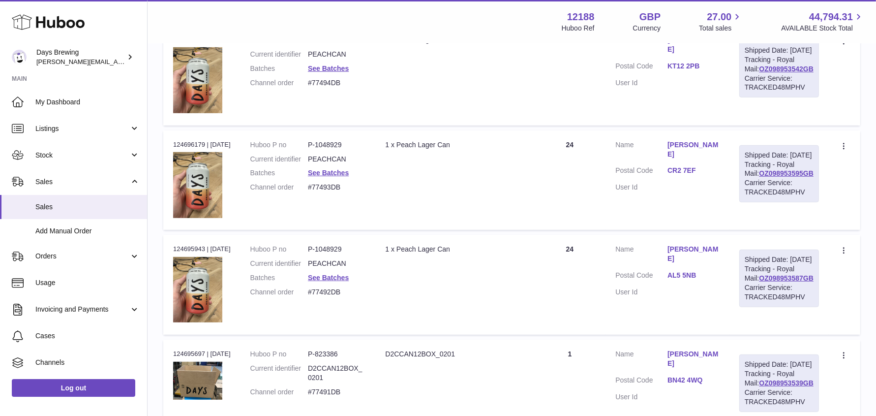
scroll to position [403, 0]
click at [710, 55] on link "[PERSON_NAME]" at bounding box center [694, 45] width 52 height 19
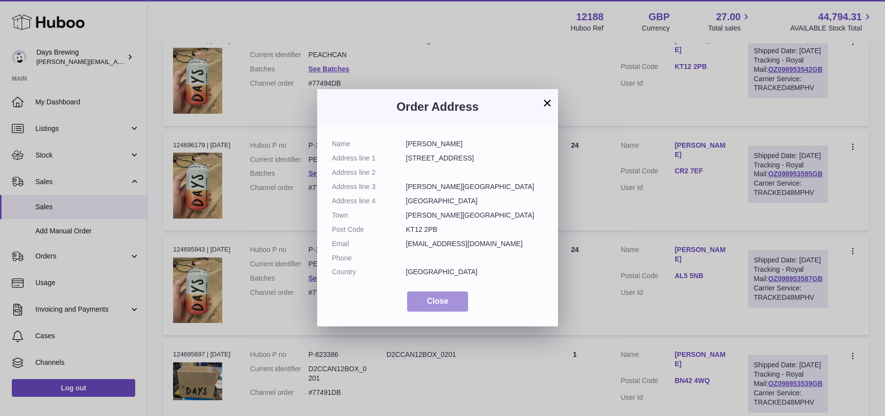
click at [450, 302] on button "Close" at bounding box center [437, 301] width 61 height 20
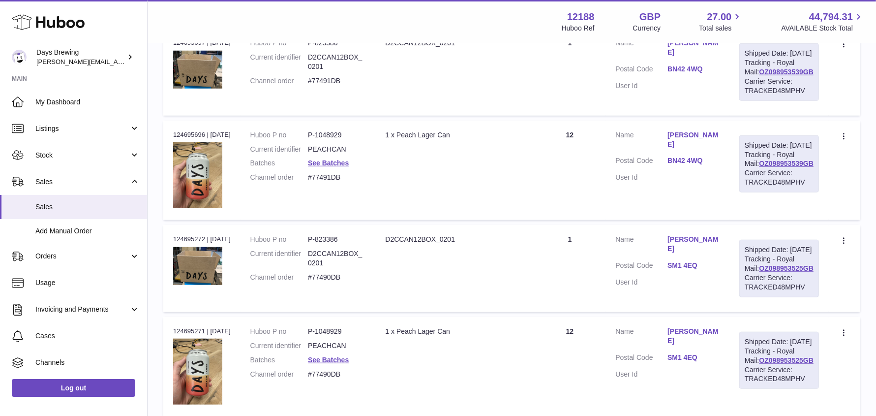
scroll to position [718, 0]
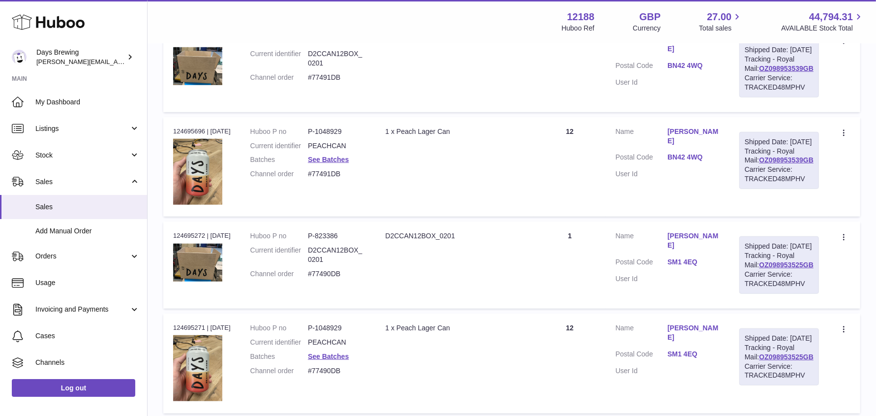
click at [696, 182] on td "Customer Name [PERSON_NAME] Postal Code BN42 4WQ User Id" at bounding box center [668, 167] width 124 height 100
click at [695, 146] on link "[PERSON_NAME]" at bounding box center [694, 136] width 52 height 19
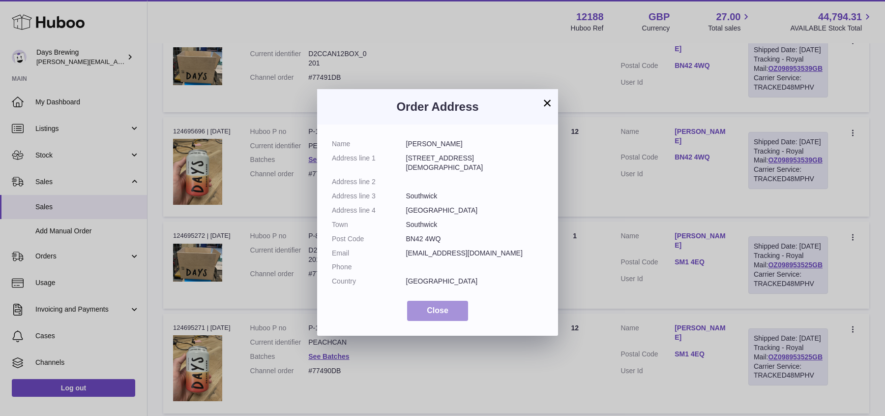
click at [445, 306] on span "Close" at bounding box center [438, 310] width 22 height 8
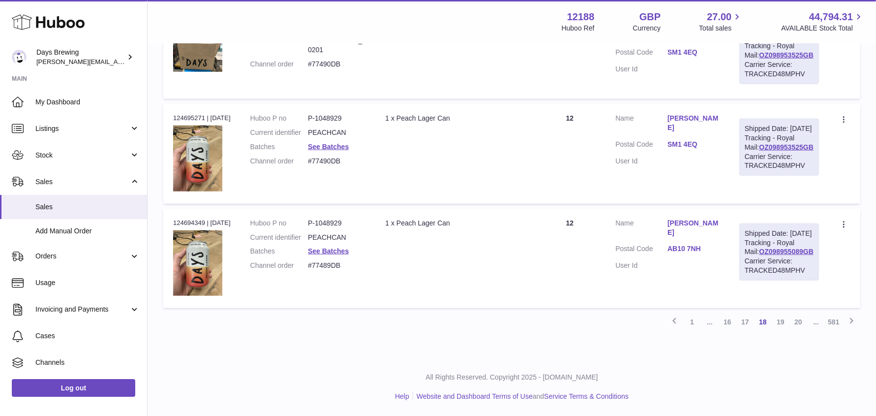
scroll to position [959, 0]
click at [780, 331] on link "19" at bounding box center [781, 322] width 18 height 18
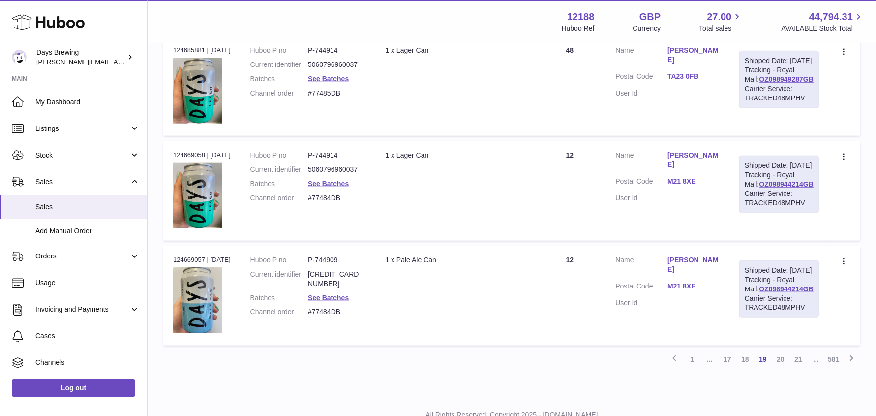
scroll to position [1019, 0]
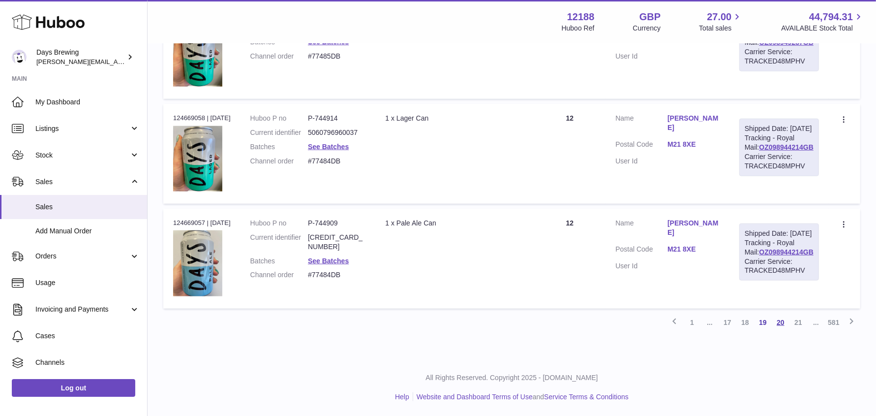
click at [783, 323] on link "20" at bounding box center [781, 322] width 18 height 18
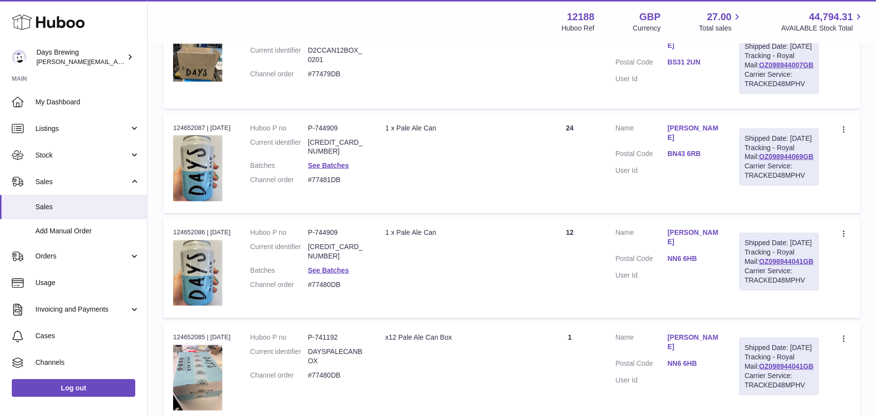
scroll to position [1019, 0]
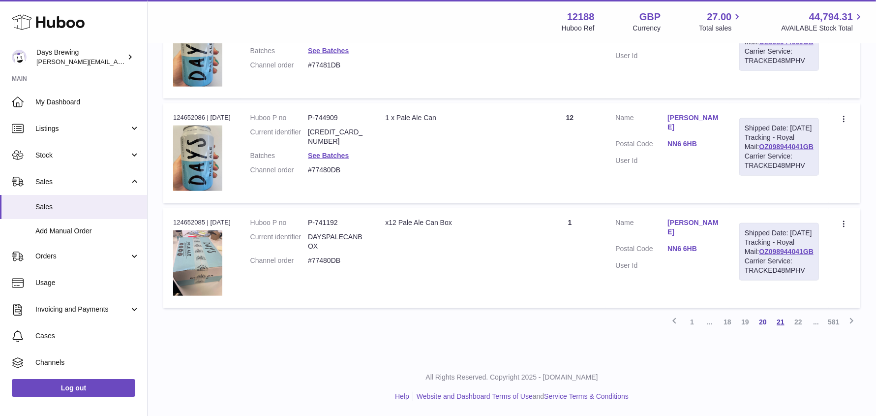
click at [778, 320] on link "21" at bounding box center [781, 322] width 18 height 18
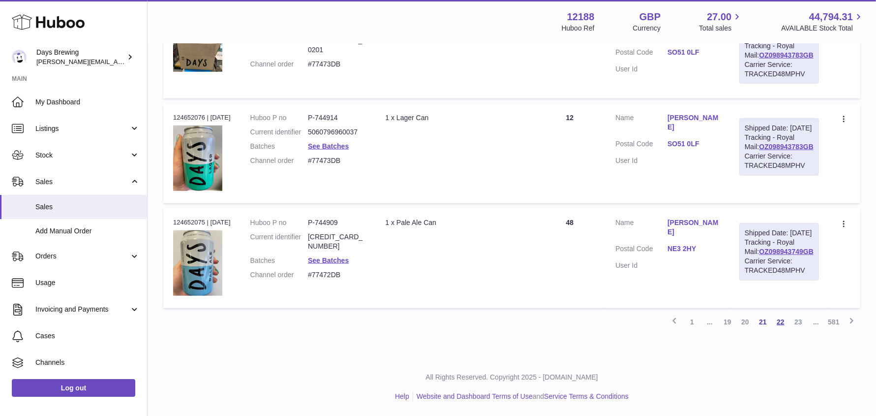
scroll to position [977, 0]
click at [777, 331] on link "22" at bounding box center [781, 322] width 18 height 18
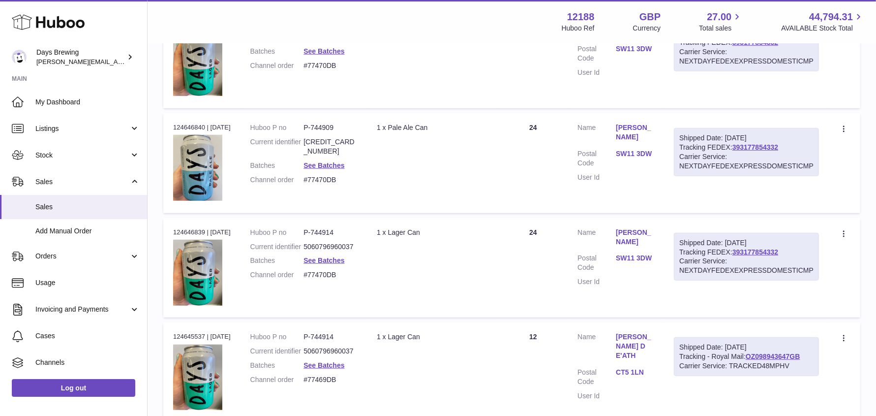
scroll to position [951, 0]
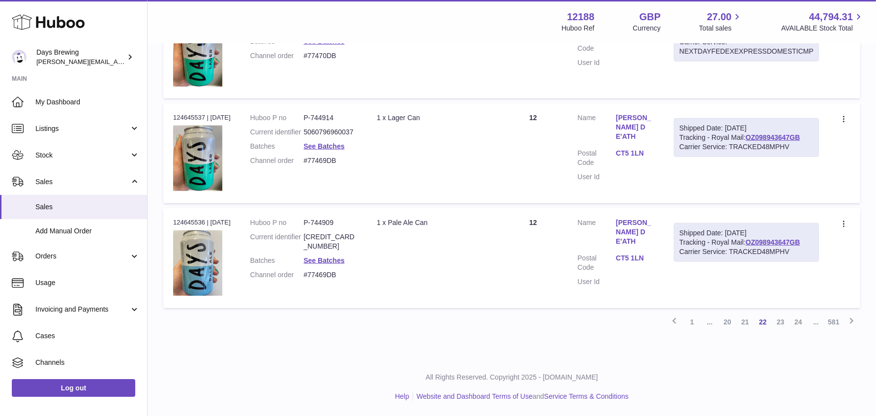
click at [633, 120] on link "[PERSON_NAME] DE'ATH" at bounding box center [635, 127] width 38 height 28
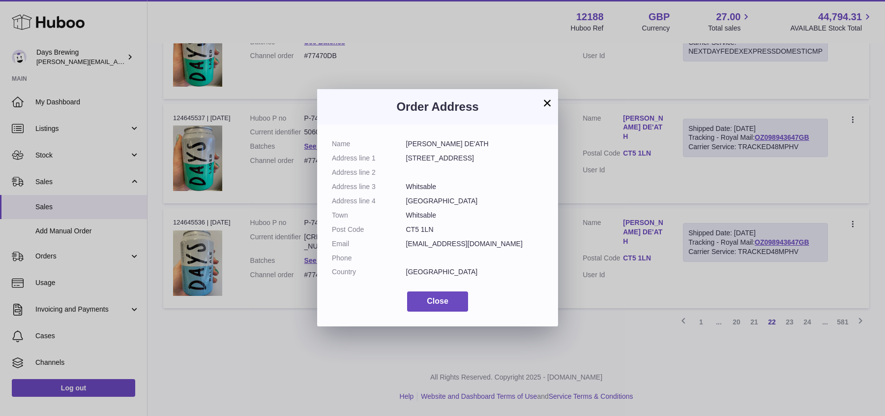
click at [546, 102] on button "×" at bounding box center [548, 103] width 12 height 12
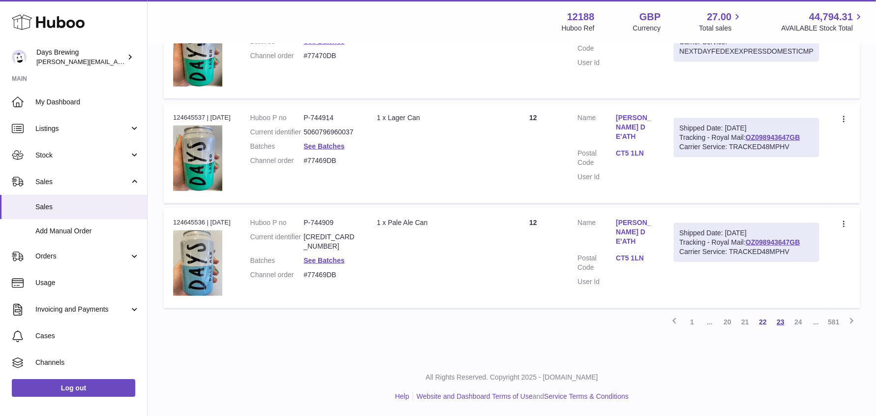
click at [776, 321] on link "23" at bounding box center [781, 322] width 18 height 18
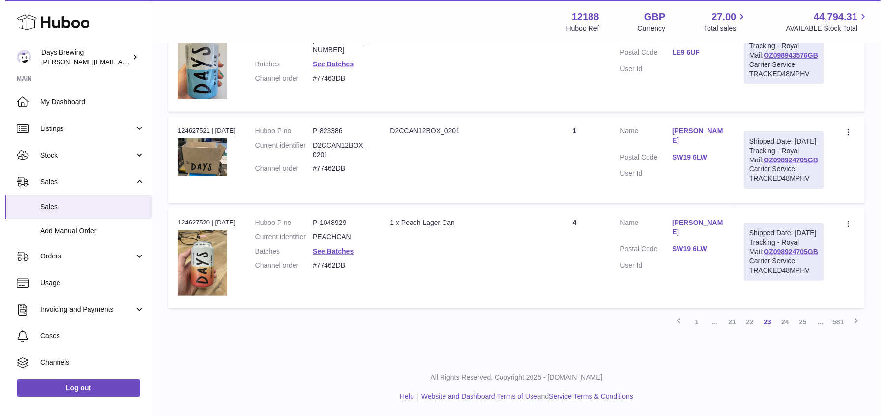
scroll to position [1019, 0]
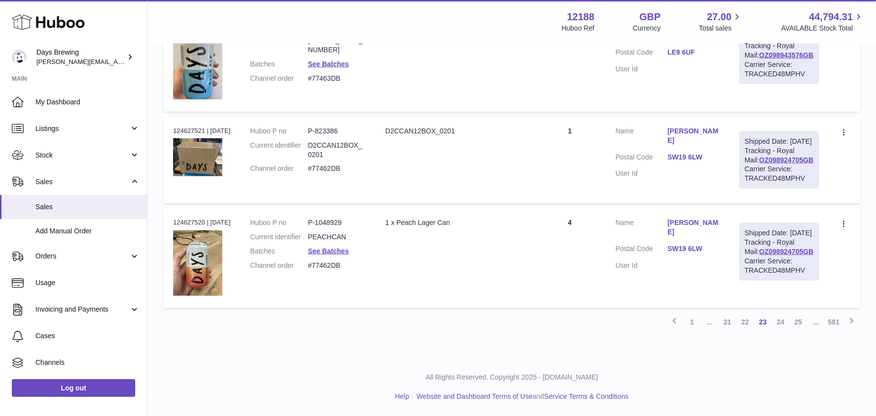
click at [695, 218] on link "[PERSON_NAME]" at bounding box center [694, 227] width 52 height 19
